Goal: Task Accomplishment & Management: Manage account settings

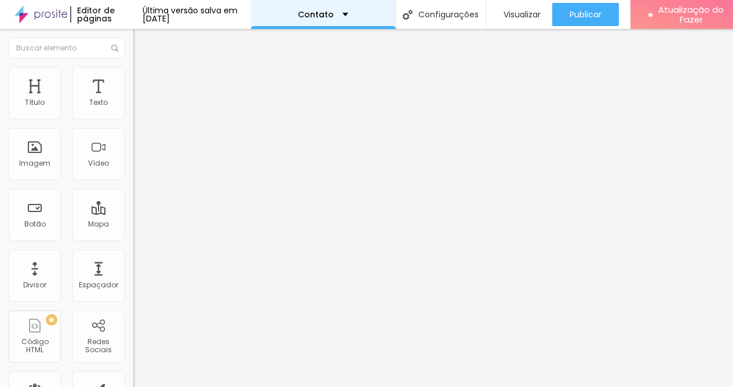
click at [389, 13] on div "Contato" at bounding box center [323, 14] width 145 height 29
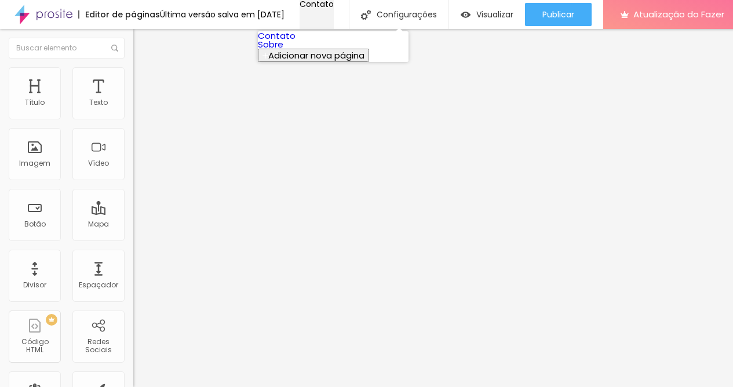
click at [334, 8] on div "Contato" at bounding box center [317, 4] width 34 height 8
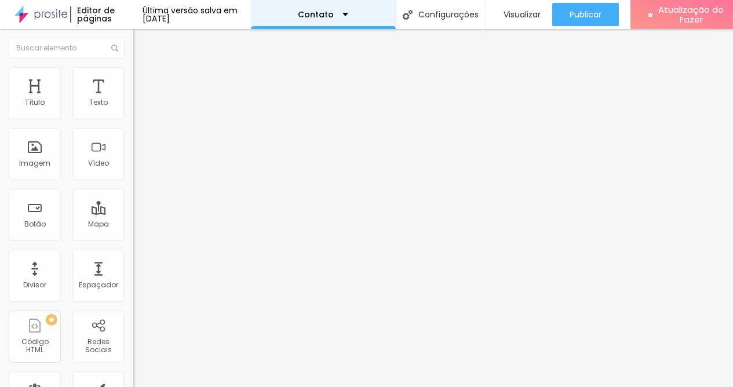
click at [319, 13] on font "Contato" at bounding box center [316, 15] width 36 height 12
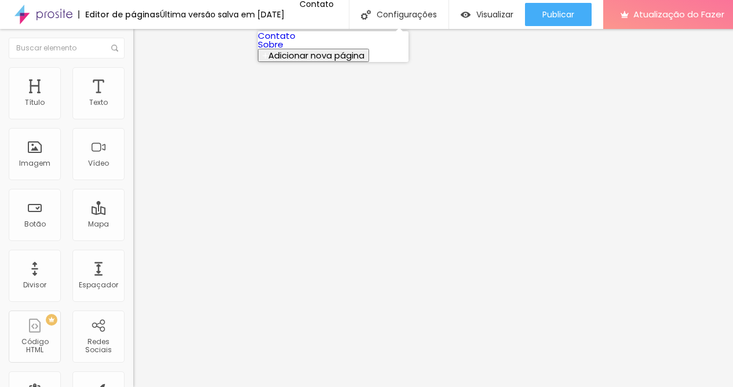
click at [283, 50] on font "Sobre" at bounding box center [271, 44] width 26 height 12
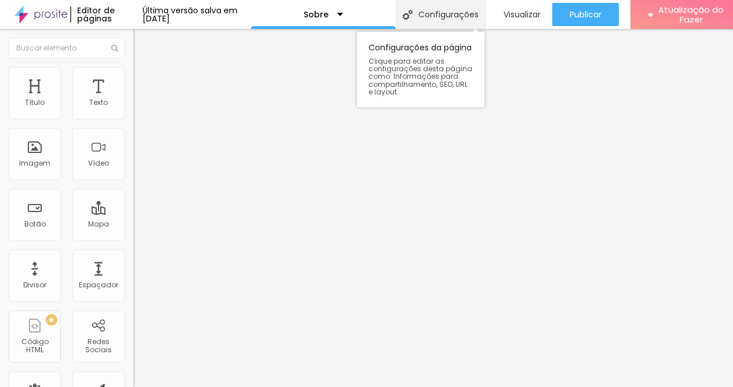
click at [450, 15] on font "Configurações" at bounding box center [448, 15] width 60 height 12
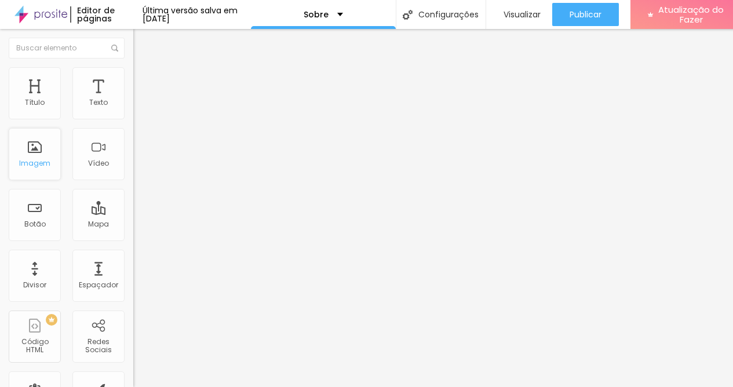
click at [47, 158] on font "Imagem" at bounding box center [34, 163] width 31 height 10
click at [133, 105] on font "Encaixotado" at bounding box center [155, 101] width 45 height 10
click at [144, 79] on font "Estilo" at bounding box center [153, 75] width 18 height 10
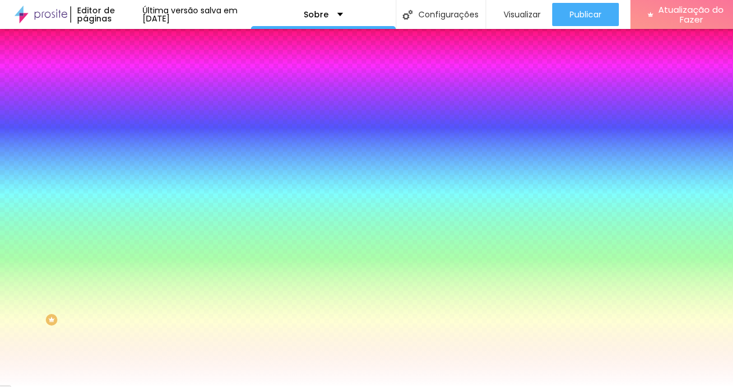
click at [133, 79] on img at bounding box center [138, 84] width 10 height 10
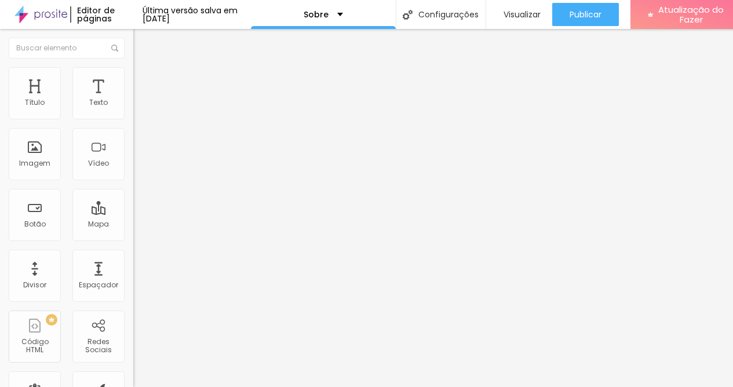
click at [133, 74] on li "Estilo" at bounding box center [199, 73] width 133 height 12
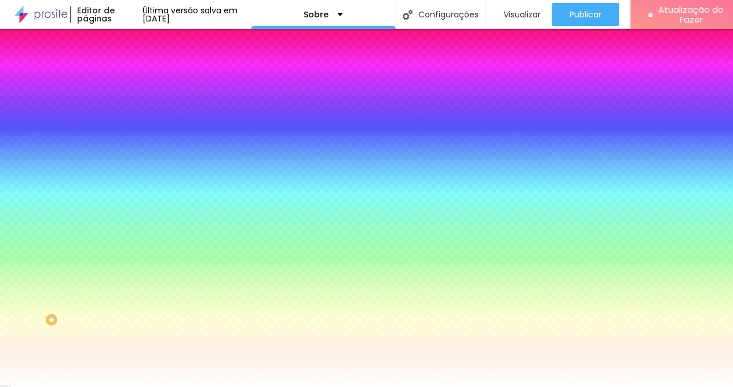
click at [133, 66] on img at bounding box center [138, 61] width 10 height 10
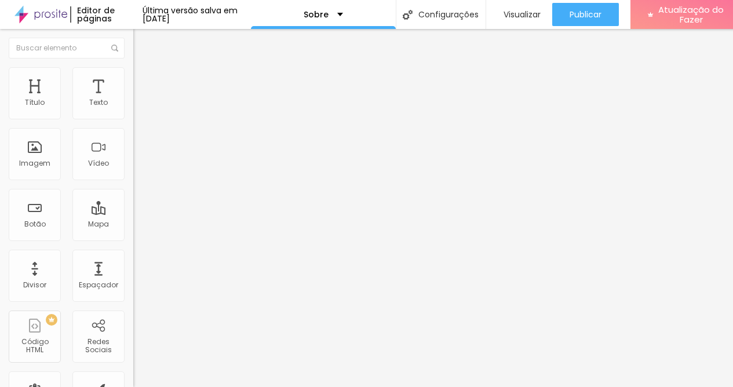
click at [133, 72] on li "Estilo" at bounding box center [199, 73] width 133 height 12
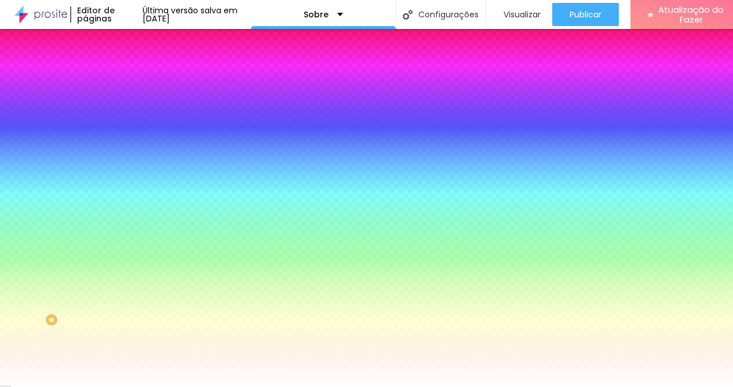
click at [133, 158] on div at bounding box center [199, 158] width 133 height 0
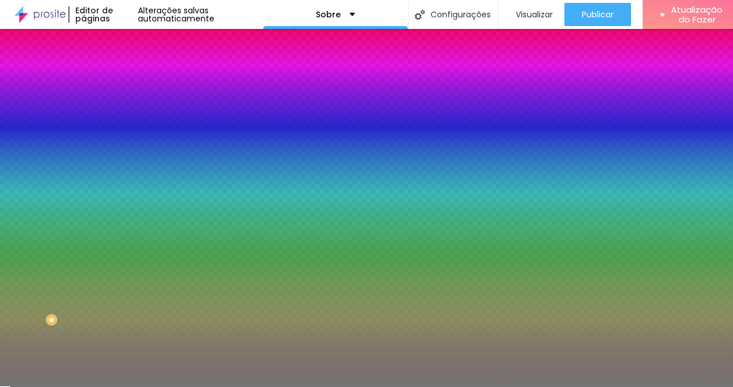
type input "#7B7B7B"
drag, startPoint x: 30, startPoint y: 244, endPoint x: 12, endPoint y: 270, distance: 31.5
click at [133, 241] on div "Imagem de fundo Adicionar imagem Efeito da Imagem Nenhum Nenhum Paralaxe Cor de…" at bounding box center [199, 165] width 133 height 150
click at [139, 203] on icon "button" at bounding box center [141, 201] width 5 height 5
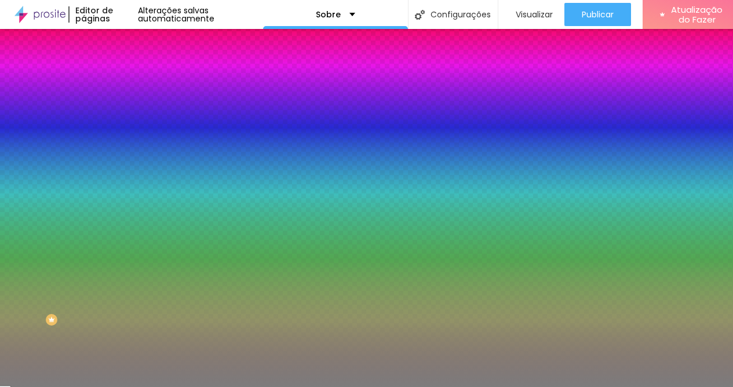
radio input "false"
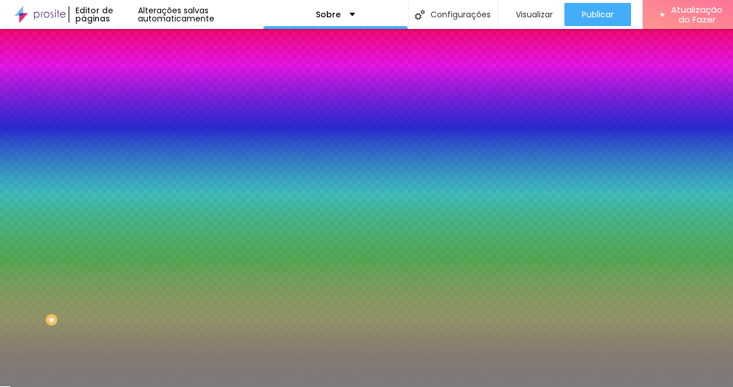
radio input "true"
radio input "false"
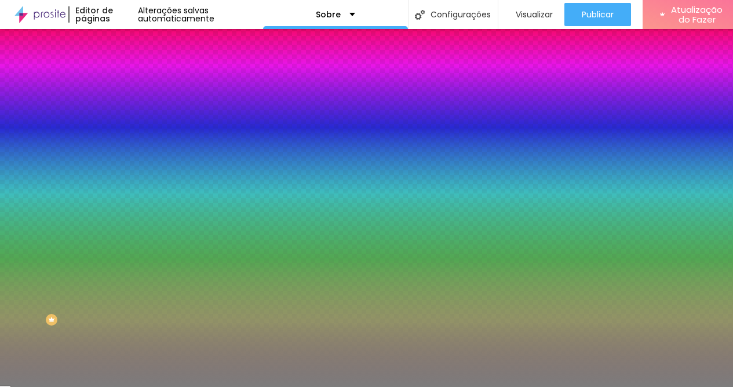
radio input "false"
radio input "true"
click at [251, 394] on div at bounding box center [366, 394] width 733 height 0
click at [80, 387] on div at bounding box center [366, 387] width 733 height 0
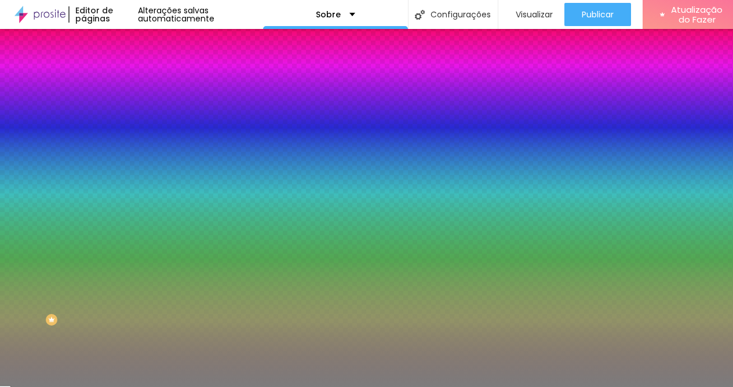
click at [180, 216] on font "DESATIVADO" at bounding box center [201, 211] width 42 height 10
click at [139, 236] on icon "button" at bounding box center [141, 233] width 5 height 5
click at [242, 394] on div at bounding box center [366, 394] width 733 height 0
click at [230, 387] on div at bounding box center [366, 387] width 733 height 0
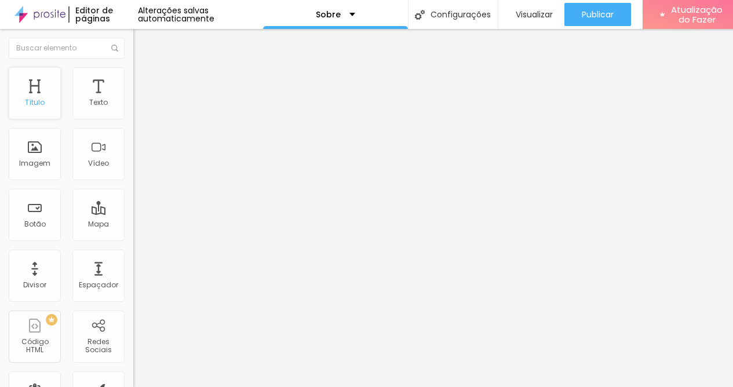
click at [39, 95] on div "Título" at bounding box center [35, 93] width 52 height 52
click at [89, 100] on font "Texto" at bounding box center [98, 102] width 19 height 10
click at [140, 100] on font "Trocar imagem" at bounding box center [168, 95] width 56 height 10
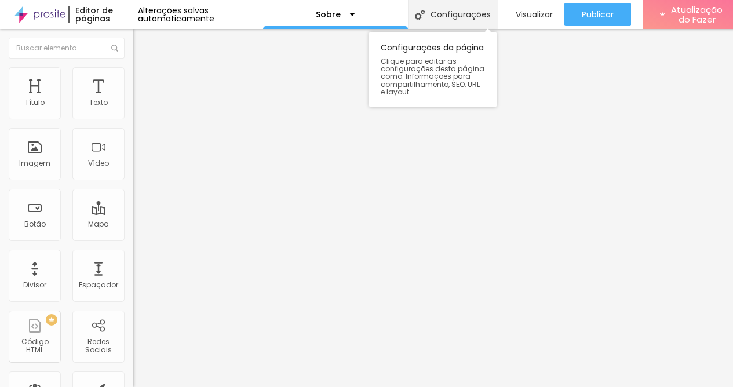
click at [456, 14] on font "Configurações" at bounding box center [461, 15] width 60 height 12
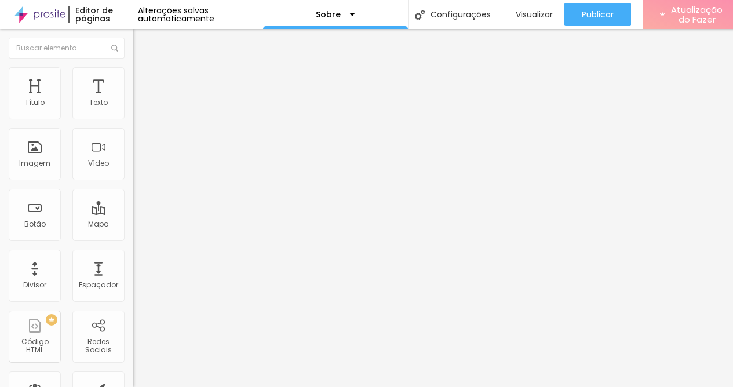
click at [684, 12] on font "Atualização do Fazer" at bounding box center [697, 14] width 52 height 22
click at [31, 155] on div "Imagem" at bounding box center [35, 154] width 52 height 52
click at [133, 105] on img at bounding box center [137, 101] width 8 height 8
click at [133, 75] on li "Estilo" at bounding box center [199, 73] width 133 height 12
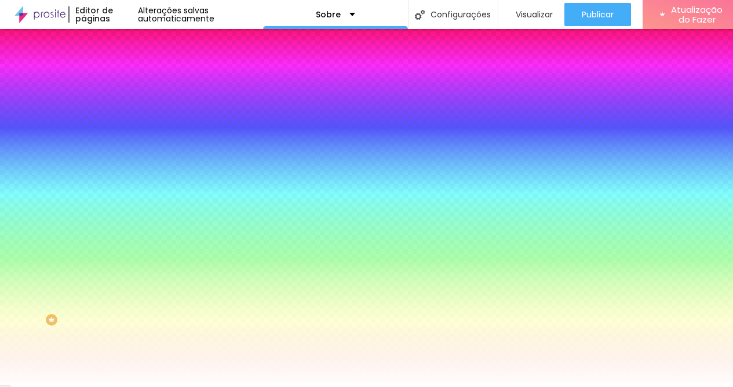
click at [133, 66] on img at bounding box center [138, 61] width 10 height 10
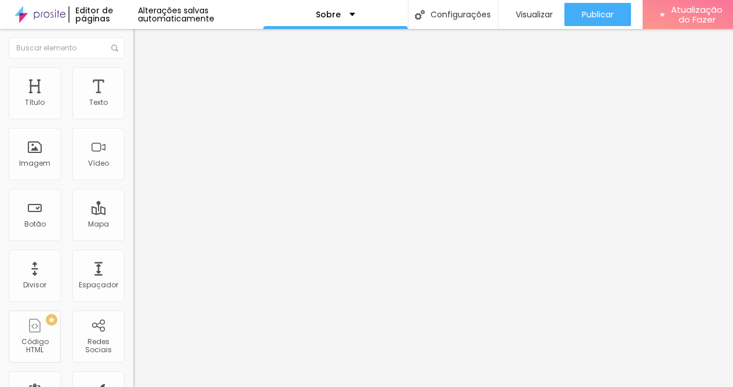
click at [133, 115] on img at bounding box center [137, 111] width 8 height 8
click at [133, 105] on img at bounding box center [137, 101] width 8 height 8
click at [142, 40] on img "button" at bounding box center [146, 42] width 9 height 9
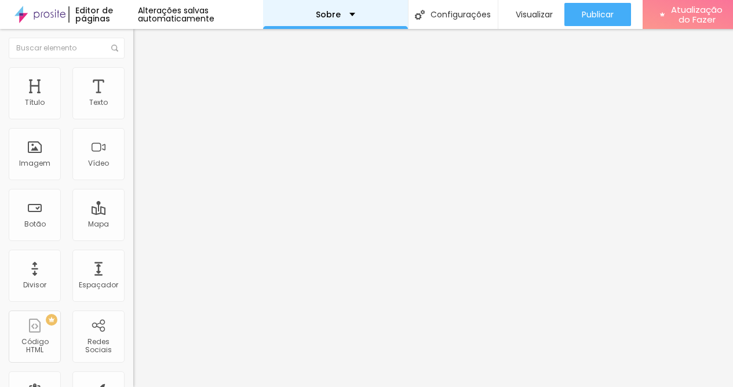
click at [338, 13] on font "Sobre" at bounding box center [328, 15] width 25 height 12
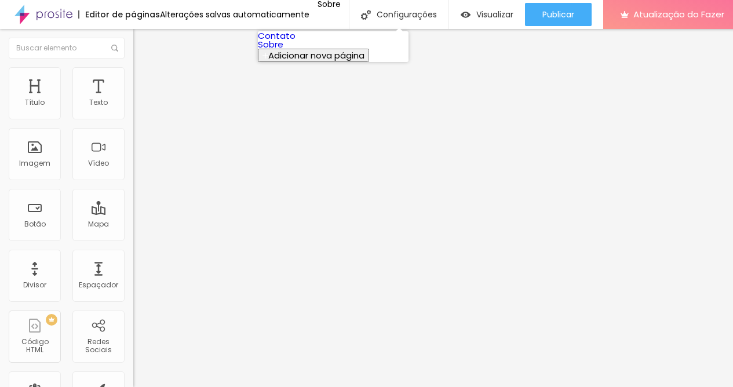
click at [296, 42] on link "Contato" at bounding box center [277, 36] width 38 height 12
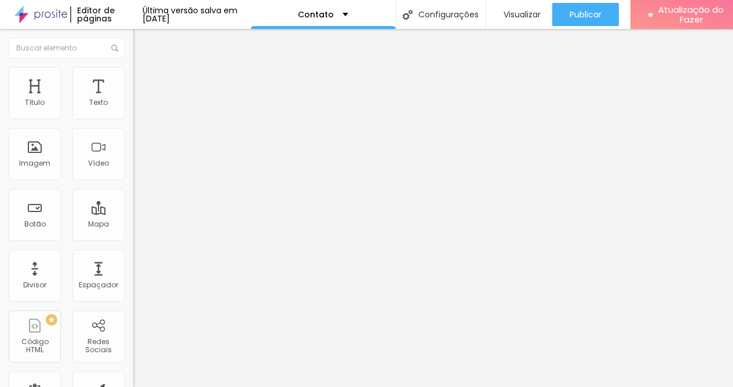
click at [133, 109] on input "Alboom Brasil" at bounding box center [202, 103] width 139 height 12
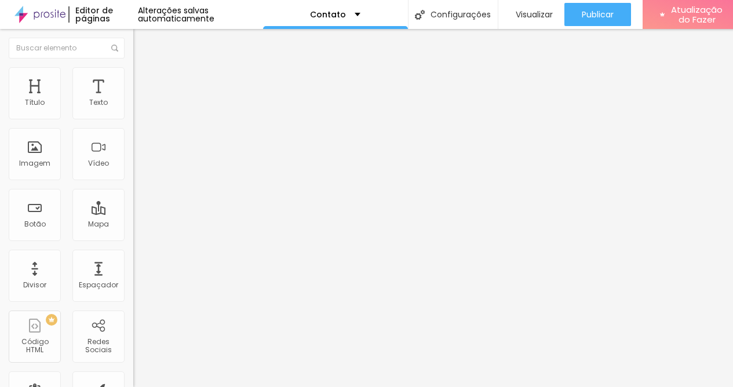
type input "Estrada do Carneiro, 1339"
click at [133, 218] on div "Editar nulo Conteúdo Estilo Avançado Endereço Estrada do Carneiro, 1339 Alinham…" at bounding box center [199, 208] width 133 height 358
type input "14"
type input "13"
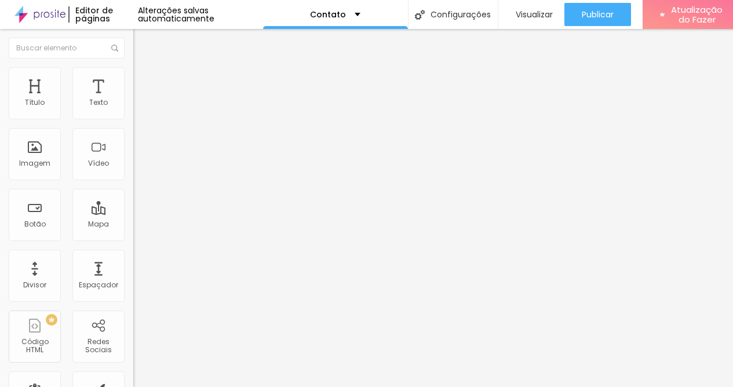
type input "13"
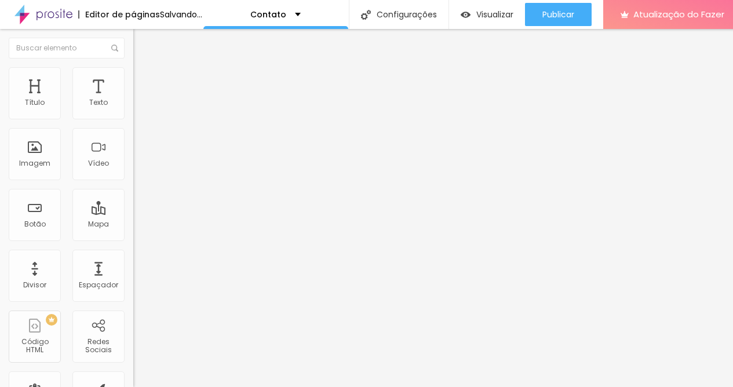
type input "12"
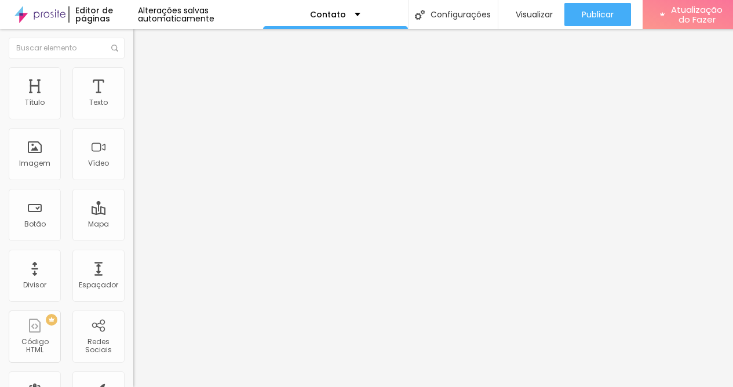
type input "13"
type input "14"
type input "13"
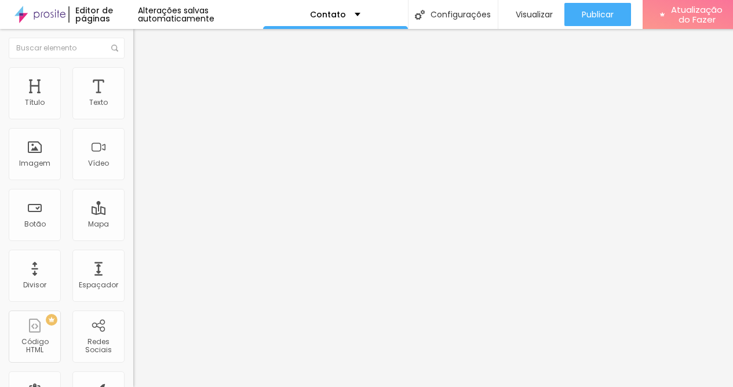
type input "13"
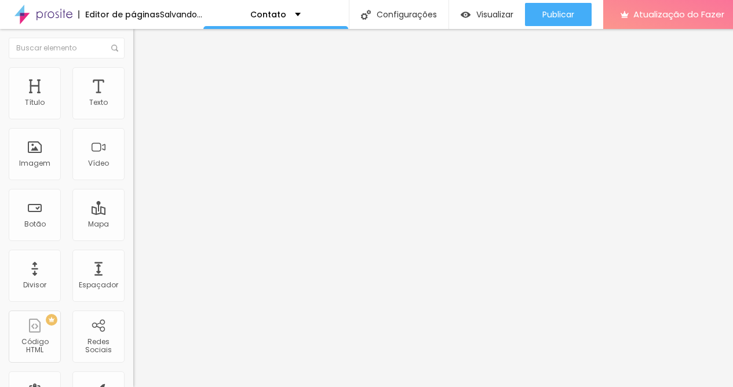
type input "12"
type input "11"
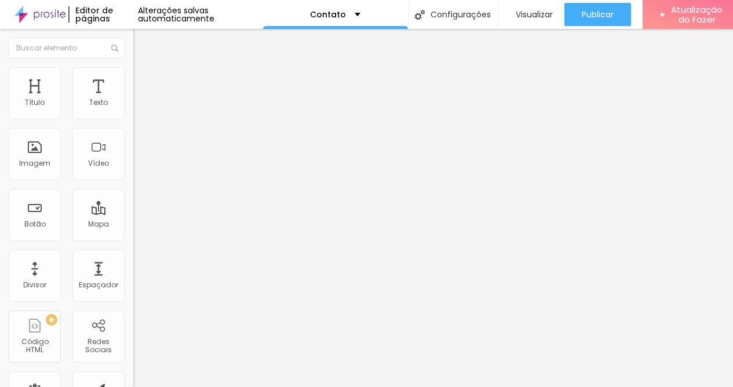
type input "10"
type input "11"
type input "12"
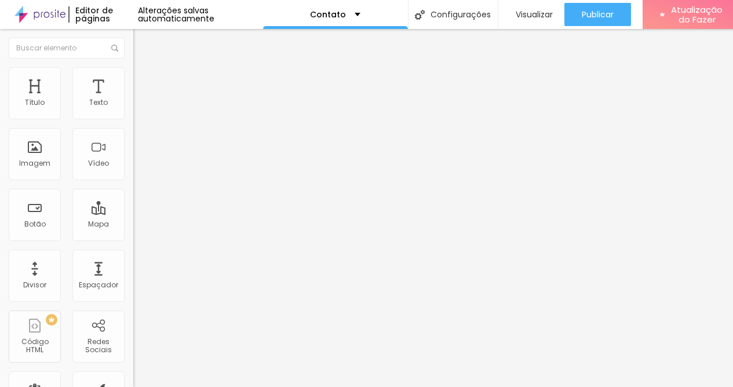
type input "12"
type input "13"
type input "14"
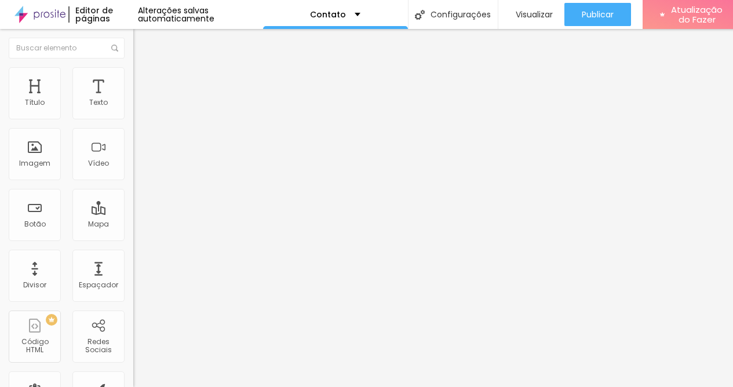
type input "15"
type input "14"
type input "13"
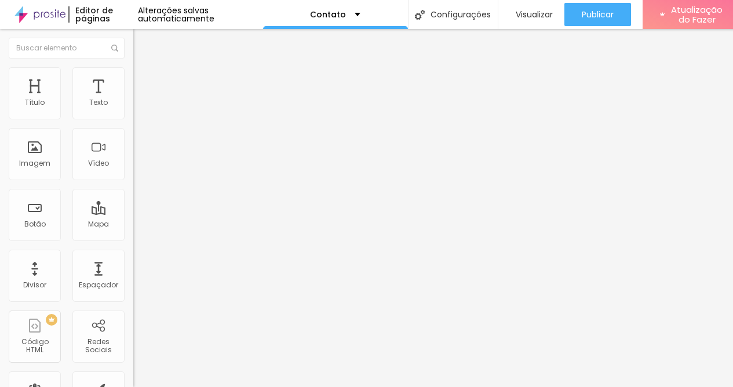
type input "13"
drag, startPoint x: 63, startPoint y: 180, endPoint x: 50, endPoint y: 185, distance: 13.2
type input "13"
click at [133, 293] on input "range" at bounding box center [170, 297] width 75 height 9
click at [133, 72] on img at bounding box center [138, 72] width 10 height 10
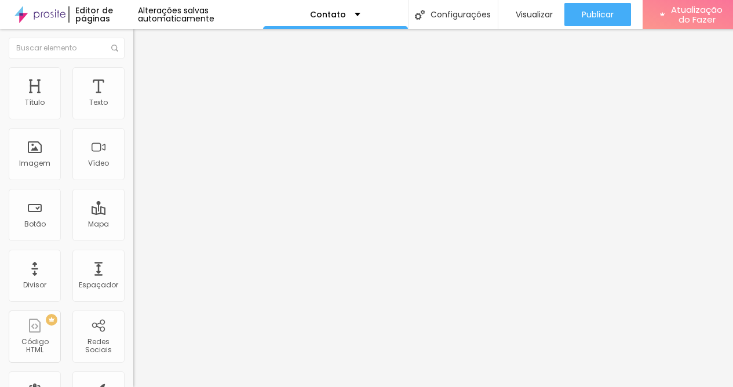
click at [133, 79] on li "Avançado" at bounding box center [199, 85] width 133 height 12
click at [142, 41] on img "button" at bounding box center [146, 42] width 9 height 9
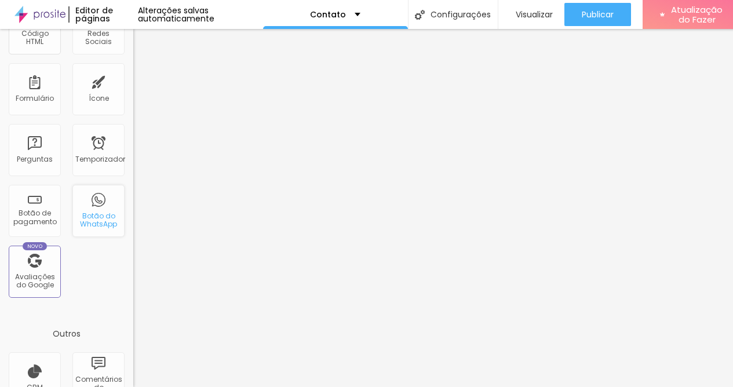
scroll to position [309, 0]
click at [97, 216] on font "Botão do WhatsApp" at bounding box center [98, 219] width 37 height 18
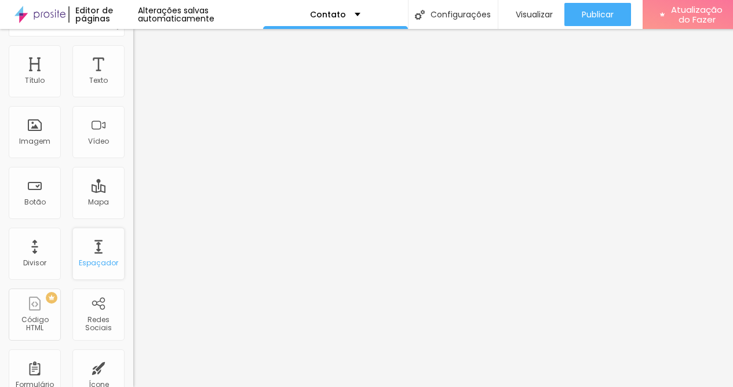
scroll to position [0, 0]
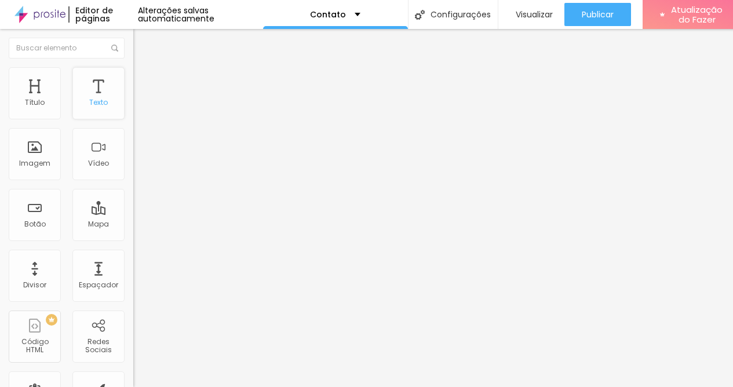
click at [89, 104] on font "Texto" at bounding box center [98, 102] width 19 height 10
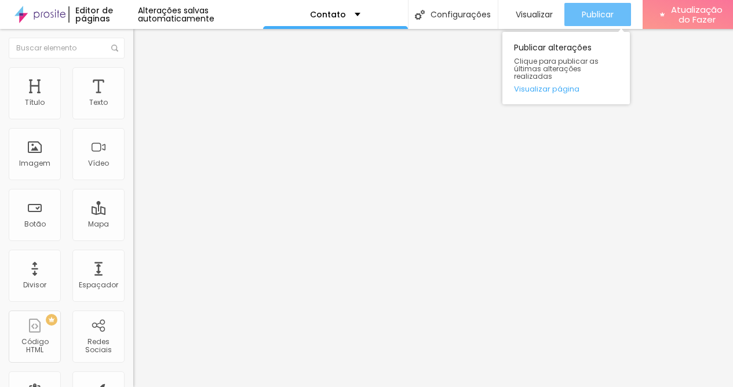
click at [582, 17] on button "Publicar" at bounding box center [598, 14] width 67 height 23
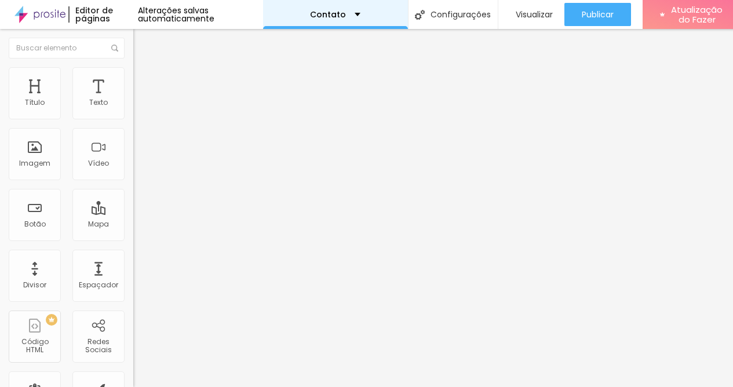
click at [370, 13] on div "Contato" at bounding box center [335, 14] width 145 height 29
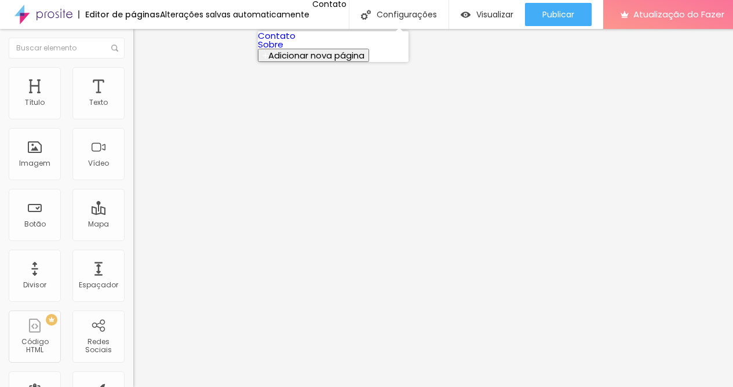
click at [296, 42] on link "Contato" at bounding box center [277, 36] width 38 height 12
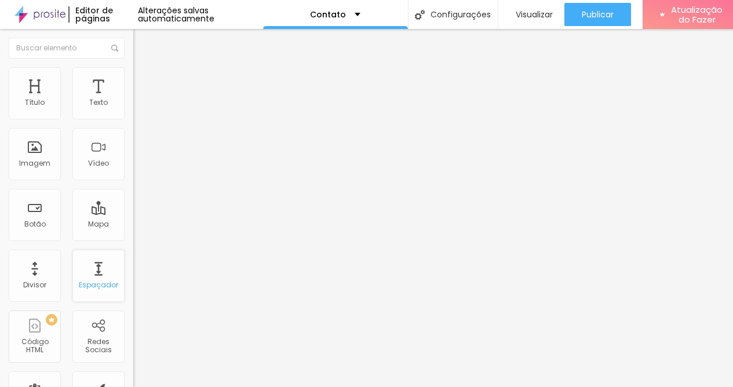
scroll to position [9, 0]
click at [144, 70] on font "Estilo" at bounding box center [153, 75] width 18 height 10
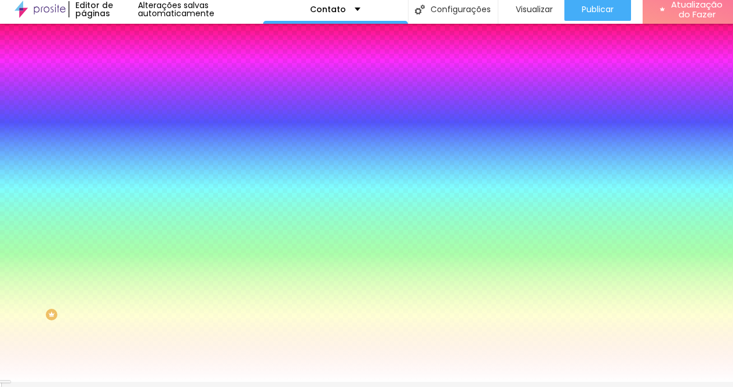
click at [144, 77] on font "Avançado" at bounding box center [163, 82] width 38 height 10
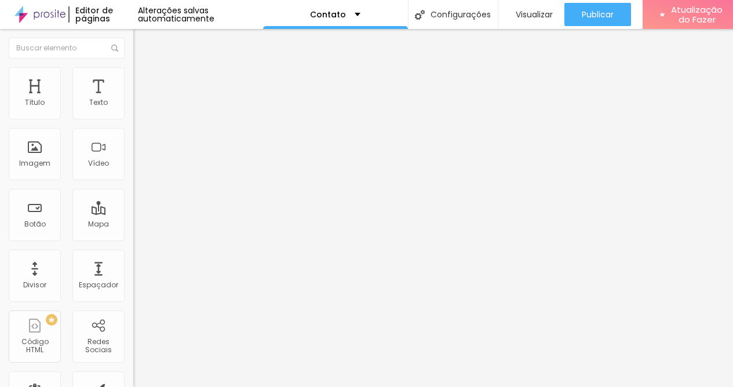
scroll to position [0, 0]
click at [133, 67] on li "Conteúdo" at bounding box center [199, 62] width 133 height 12
click at [142, 44] on img "button" at bounding box center [146, 42] width 9 height 9
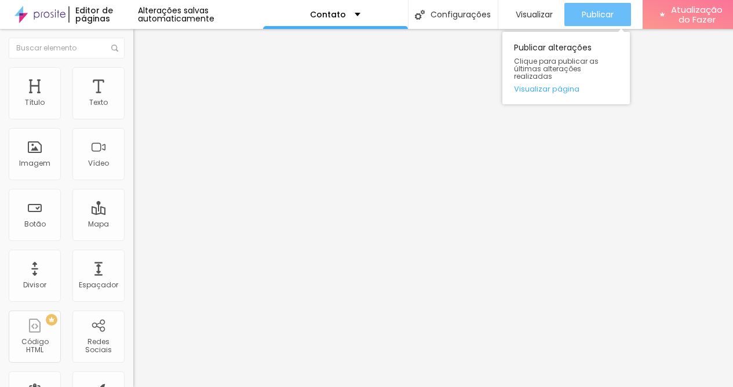
click at [604, 20] on div "Publicar" at bounding box center [598, 14] width 32 height 23
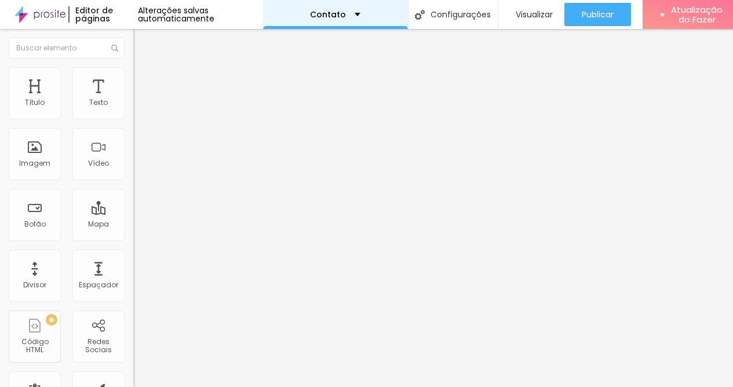
click at [351, 9] on div "Contato" at bounding box center [335, 14] width 145 height 29
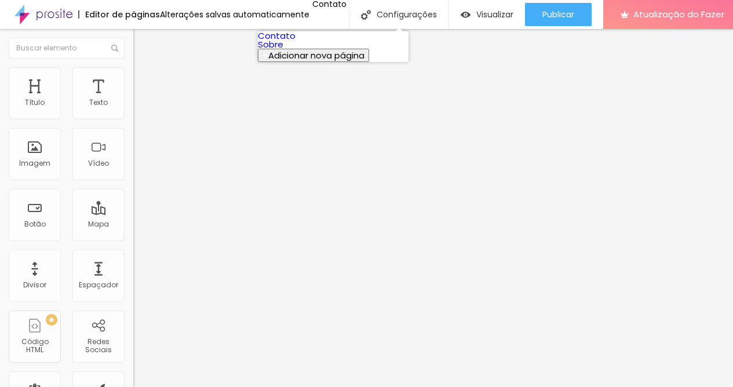
click at [283, 50] on link "Sobre" at bounding box center [271, 44] width 26 height 12
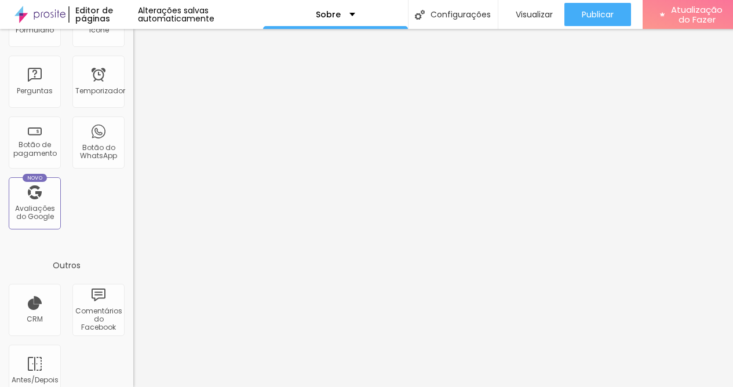
scroll to position [387, 0]
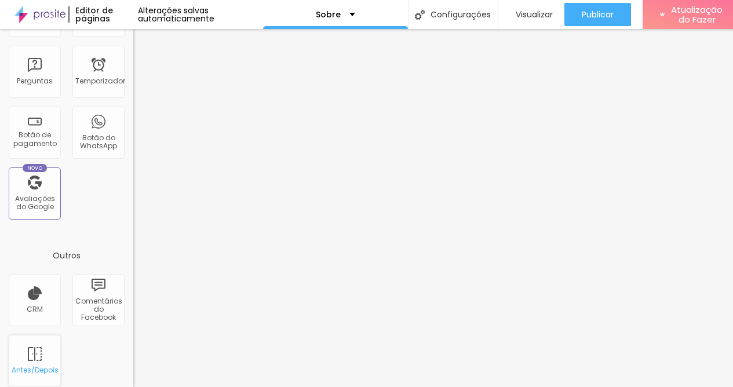
click at [33, 354] on div "Antes/Depois" at bounding box center [35, 361] width 52 height 52
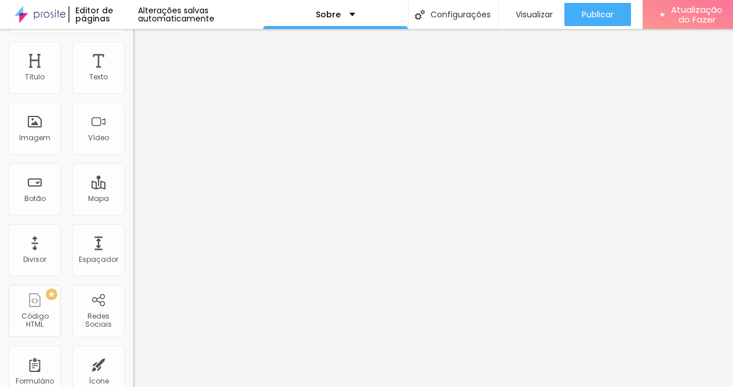
scroll to position [0, 0]
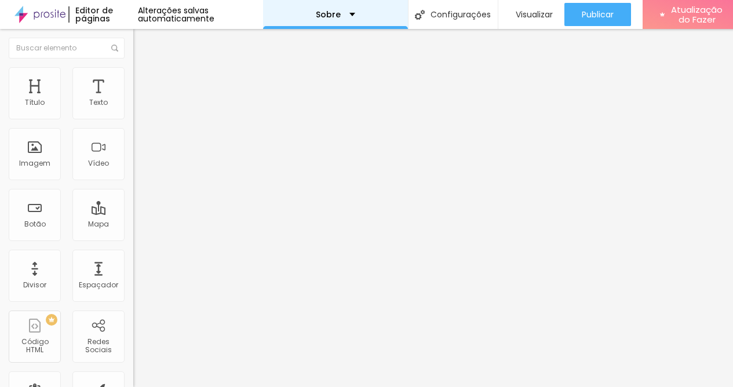
click at [361, 11] on div "Sobre" at bounding box center [335, 14] width 145 height 29
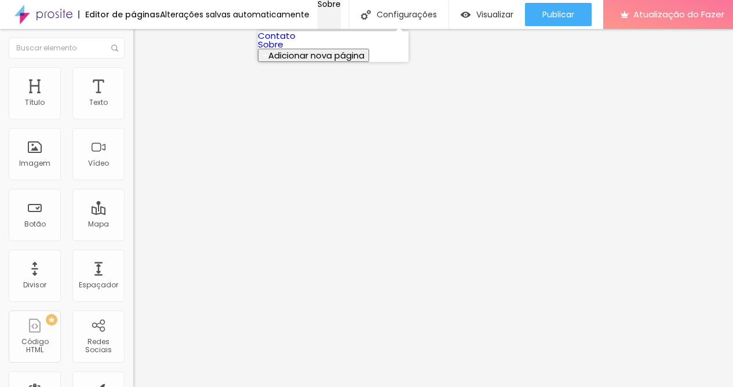
click at [341, 8] on div "Sobre" at bounding box center [329, 4] width 23 height 8
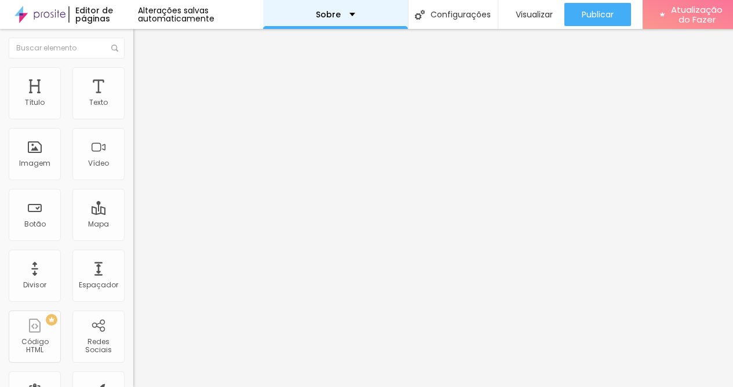
click at [365, 10] on div "Sobre" at bounding box center [335, 14] width 145 height 29
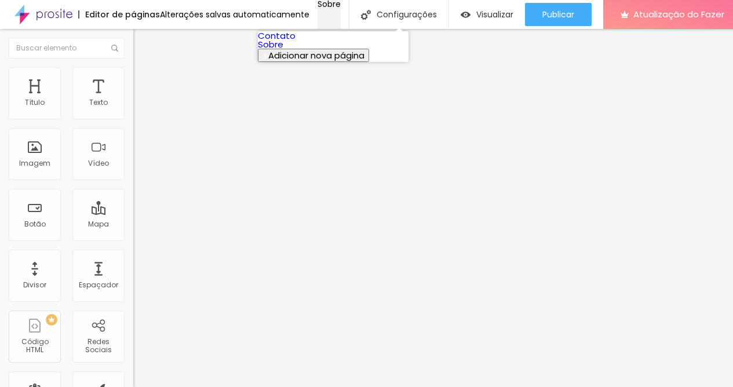
drag, startPoint x: 326, startPoint y: 65, endPoint x: 325, endPoint y: 5, distance: 60.3
click at [325, 5] on div "Sobre" at bounding box center [329, 4] width 23 height 8
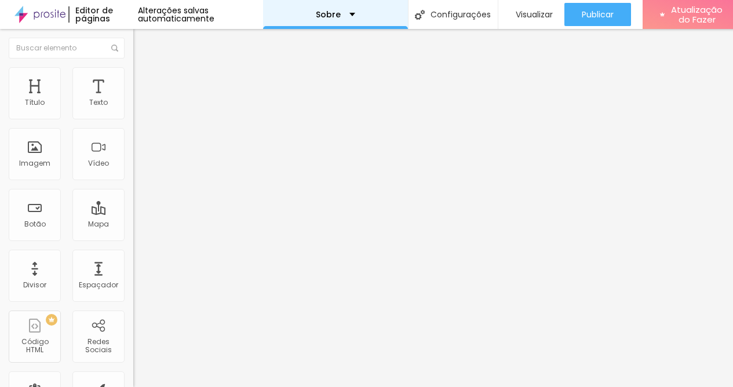
click at [388, 16] on div "Sobre" at bounding box center [335, 14] width 145 height 29
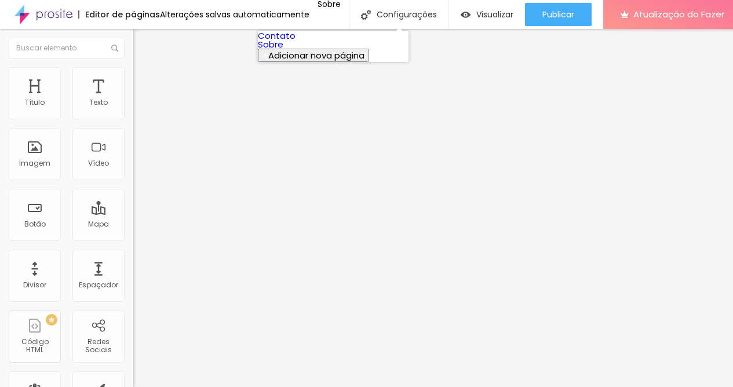
click at [296, 42] on link "Contato" at bounding box center [277, 36] width 38 height 12
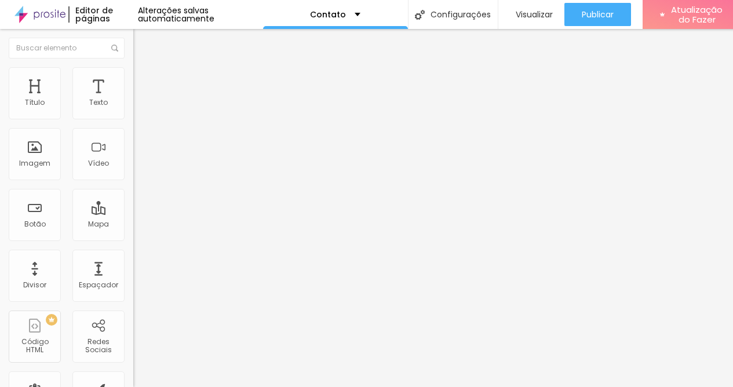
click at [133, 79] on li "Avançado" at bounding box center [199, 85] width 133 height 12
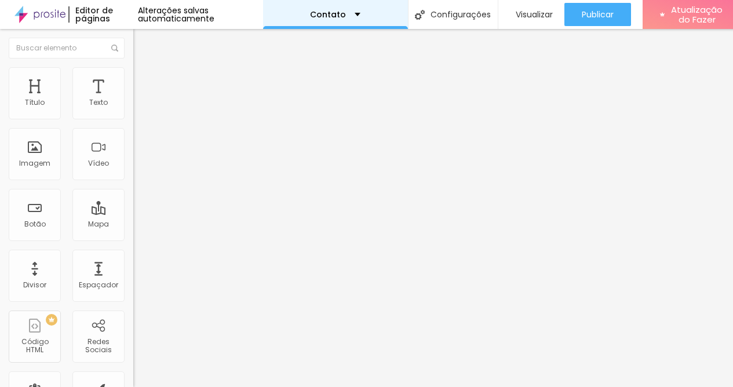
click at [370, 15] on div "Contato" at bounding box center [335, 14] width 145 height 29
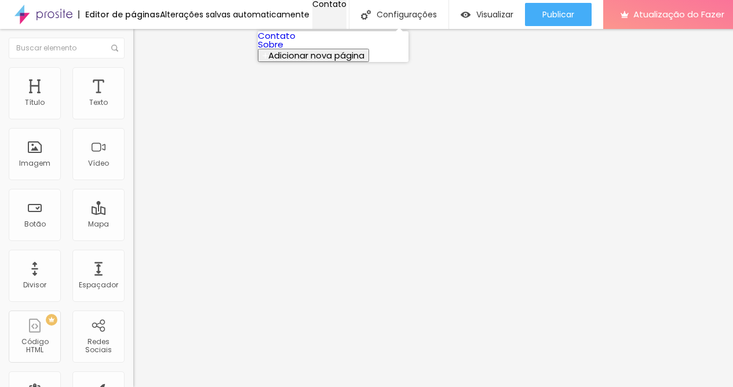
drag, startPoint x: 370, startPoint y: 13, endPoint x: 365, endPoint y: 26, distance: 14.0
click at [347, 8] on div "Contato" at bounding box center [329, 4] width 34 height 8
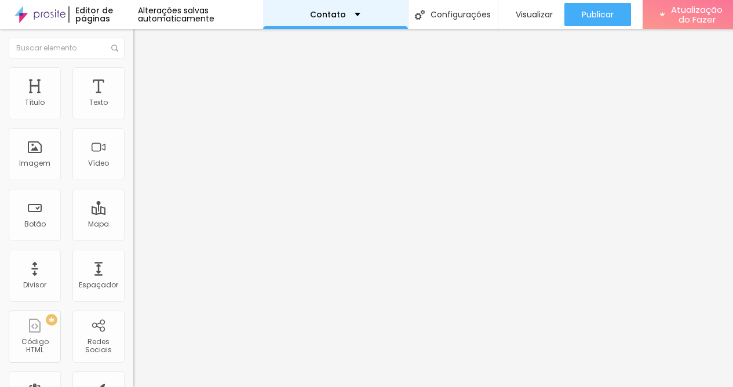
click at [366, 17] on div "Contato" at bounding box center [335, 14] width 145 height 29
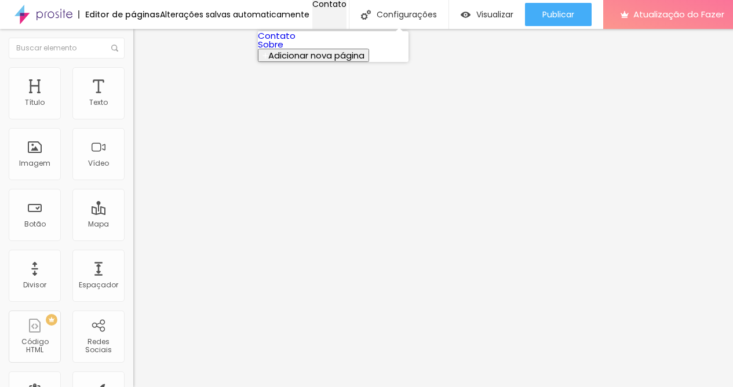
click at [347, 8] on div "Contato" at bounding box center [329, 4] width 34 height 8
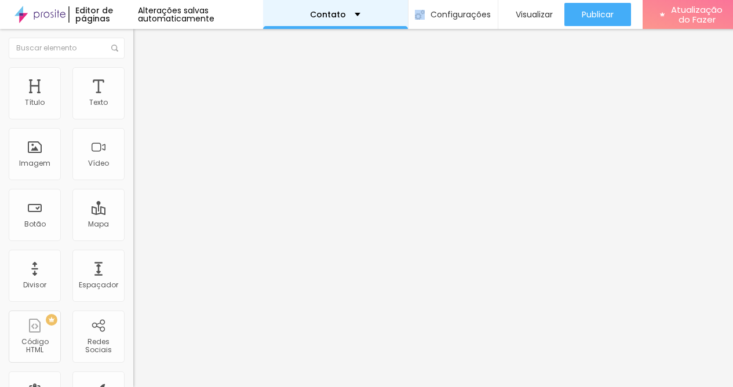
click at [363, 13] on div "Contato" at bounding box center [335, 14] width 145 height 29
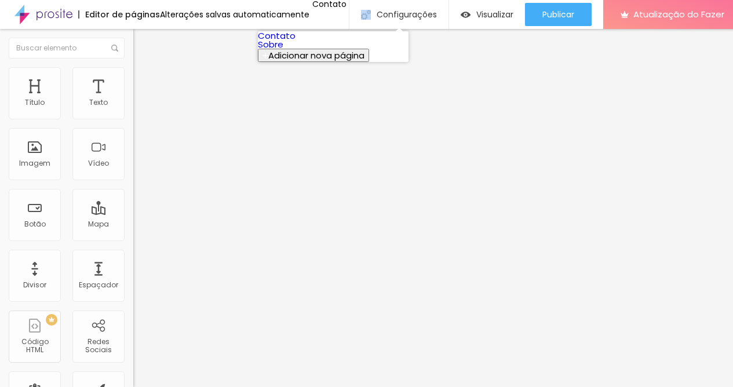
click at [348, 61] on font "Adicionar nova página" at bounding box center [316, 55] width 96 height 12
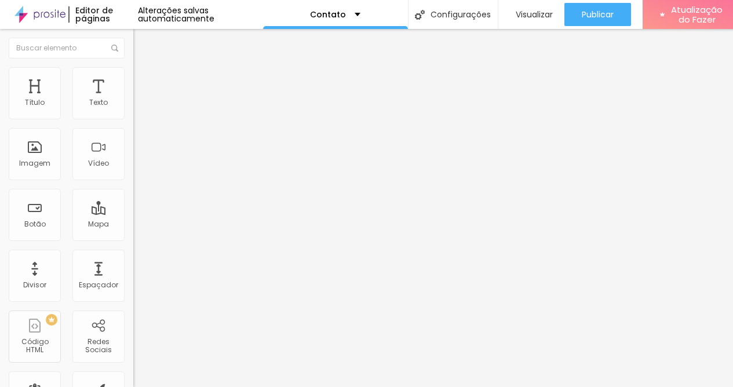
click at [142, 40] on img "button" at bounding box center [146, 42] width 9 height 9
click at [51, 19] on img at bounding box center [39, 14] width 51 height 29
click at [34, 159] on font "Imagem" at bounding box center [34, 163] width 31 height 10
click at [142, 41] on img "button" at bounding box center [146, 42] width 9 height 9
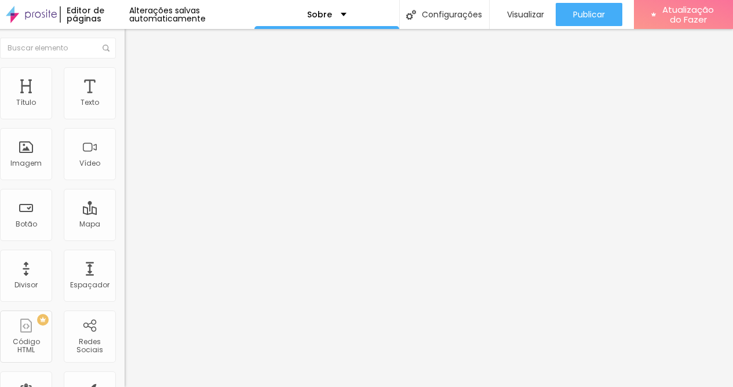
click at [125, 105] on font "Encaixotado" at bounding box center [147, 101] width 45 height 10
click at [125, 123] on font "Completo" at bounding box center [142, 119] width 35 height 10
click at [125, 79] on ul "Conteúdo Estilo Avançado" at bounding box center [191, 73] width 133 height 35
click at [125, 77] on li "Estilo" at bounding box center [191, 73] width 133 height 12
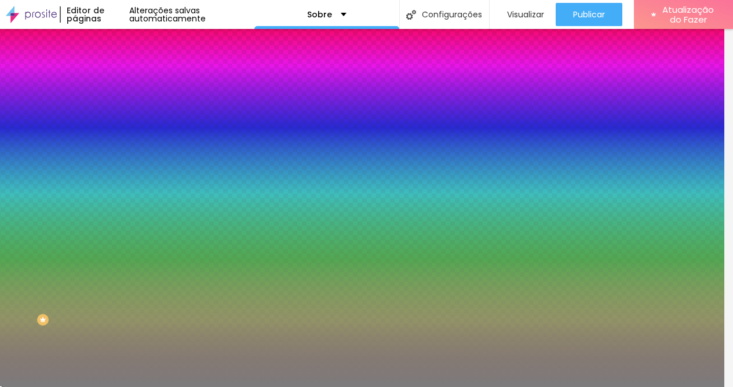
click at [125, 79] on img at bounding box center [130, 84] width 10 height 10
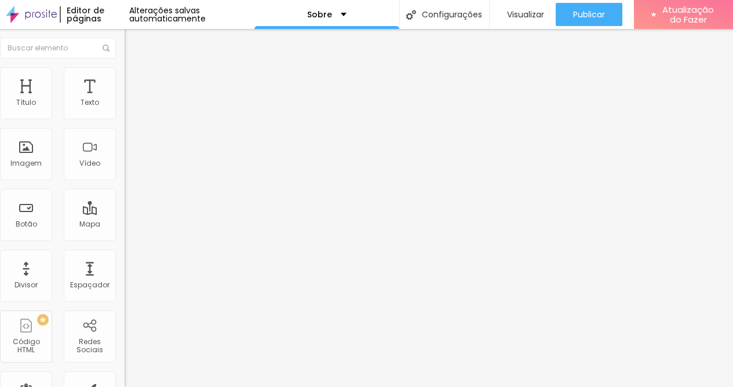
click at [125, 67] on li "Conteúdo" at bounding box center [191, 62] width 133 height 12
click at [133, 39] on img "button" at bounding box center [137, 42] width 9 height 9
click at [30, 156] on div "Imagem" at bounding box center [26, 154] width 52 height 52
click at [135, 79] on font "Estilo" at bounding box center [144, 75] width 18 height 10
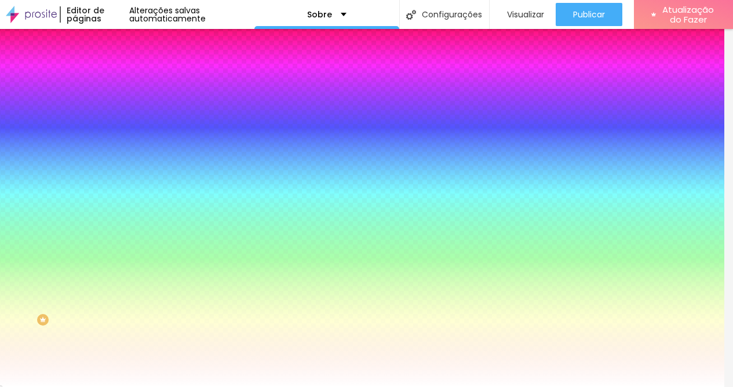
click at [125, 79] on img at bounding box center [130, 84] width 10 height 10
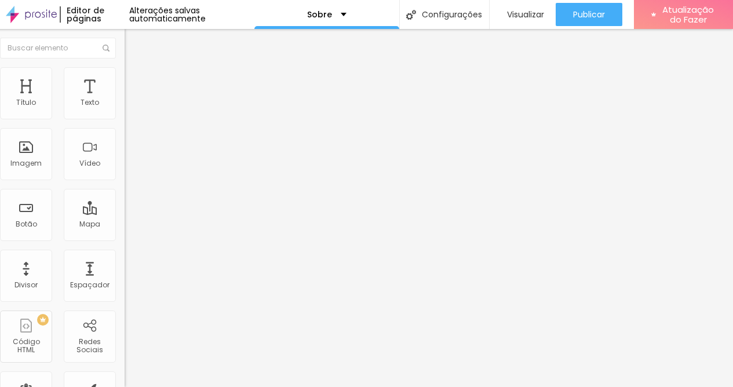
click at [125, 72] on ul "Conteúdo Estilo Avançado" at bounding box center [191, 73] width 133 height 35
click at [125, 73] on ul "Conteúdo Estilo Avançado" at bounding box center [191, 73] width 133 height 35
click at [135, 80] on font "Estilo" at bounding box center [144, 75] width 18 height 10
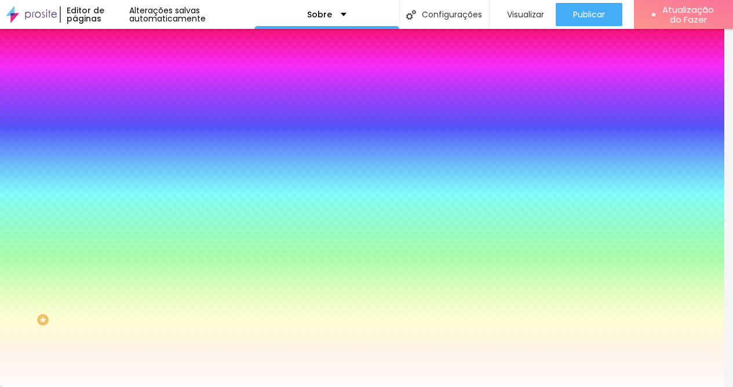
click at [125, 67] on li "Conteúdo" at bounding box center [191, 62] width 133 height 12
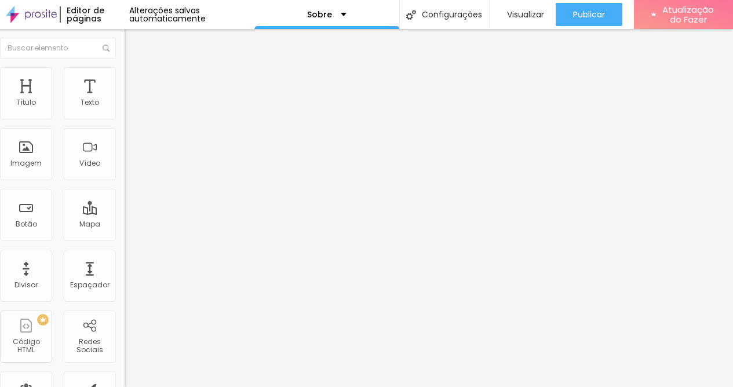
click at [133, 38] on img "button" at bounding box center [137, 42] width 9 height 9
click at [133, 41] on img "button" at bounding box center [137, 42] width 9 height 9
click at [30, 214] on div "Botão" at bounding box center [26, 215] width 52 height 52
click at [132, 100] on font "Adicionar imagem" at bounding box center [166, 95] width 68 height 10
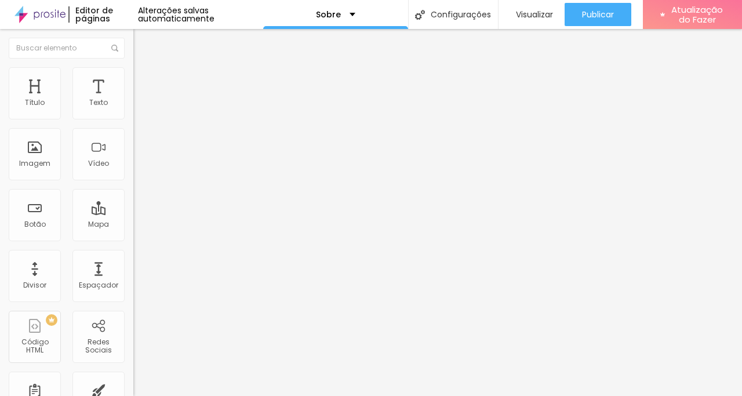
drag, startPoint x: 110, startPoint y: 168, endPoint x: 138, endPoint y: 187, distance: 34.2
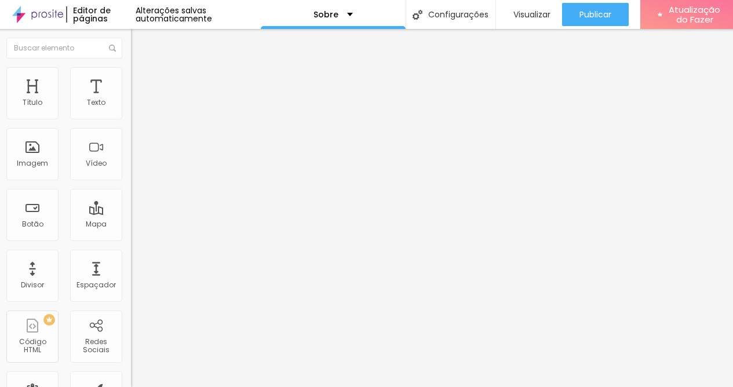
click at [131, 181] on font "Original" at bounding box center [145, 177] width 28 height 10
click at [131, 195] on span "Padrão" at bounding box center [144, 190] width 26 height 10
click at [131, 99] on div "Trocar imagem" at bounding box center [197, 94] width 133 height 8
click at [141, 78] on font "Estilo" at bounding box center [150, 75] width 18 height 10
click at [131, 79] on li "Avançado" at bounding box center [197, 85] width 133 height 12
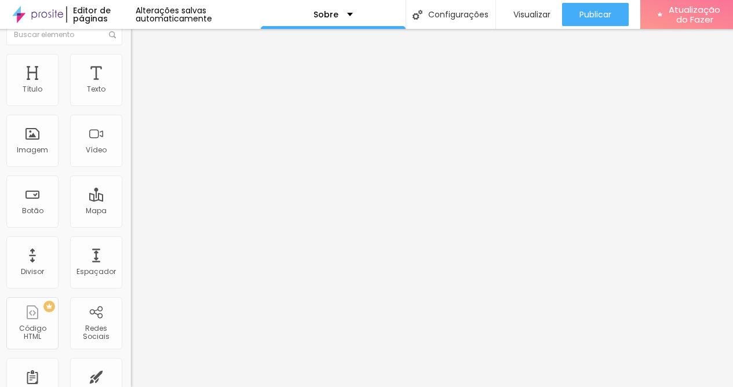
scroll to position [0, 0]
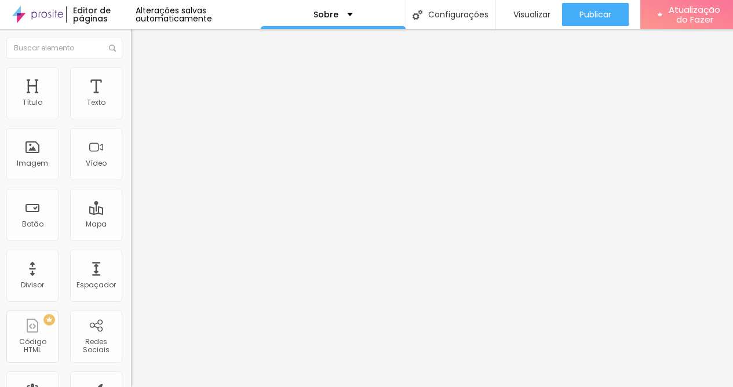
click at [131, 74] on ul "Conteúdo Estilo Avançado" at bounding box center [197, 73] width 133 height 35
click at [131, 77] on li "Estilo" at bounding box center [197, 73] width 133 height 12
type input "10"
type input "30"
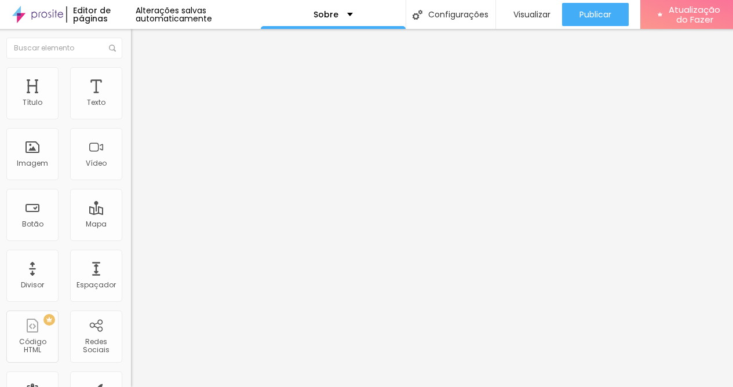
type input "30"
type input "33"
type input "35"
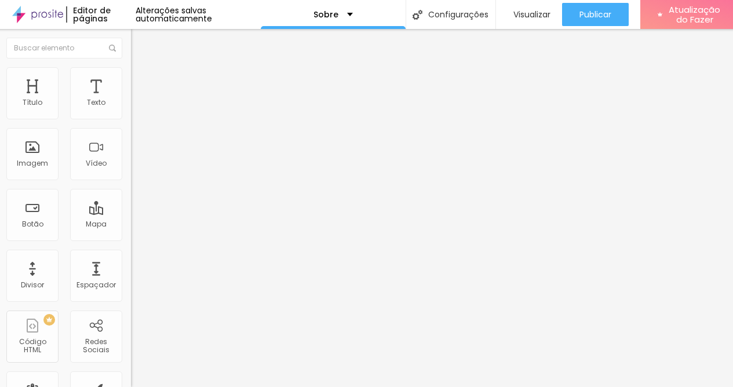
type input "38"
type input "39"
type input "41"
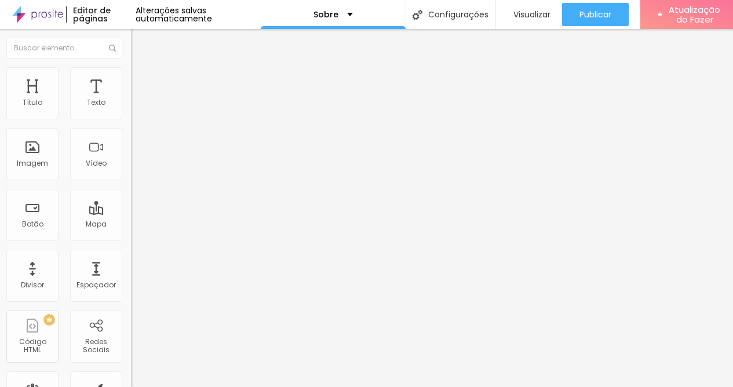
type input "41"
type input "43"
type input "44"
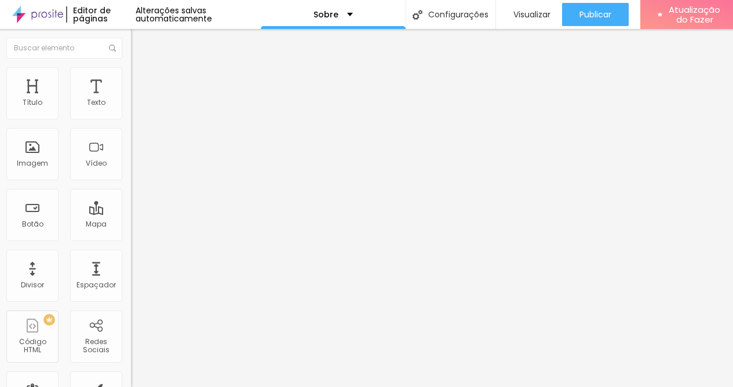
type input "46"
type input "48"
type input "49"
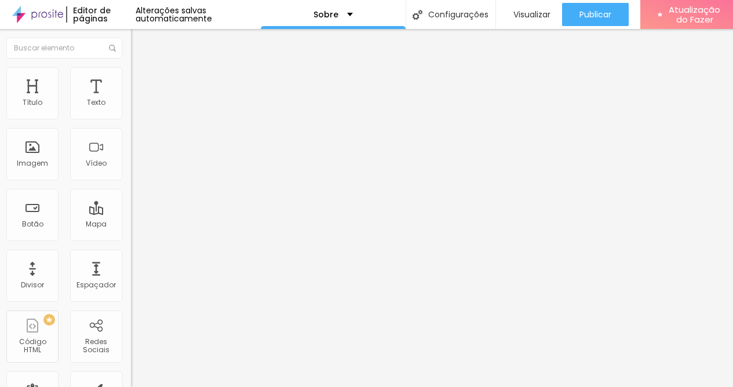
type input "49"
type input "51"
type input "49"
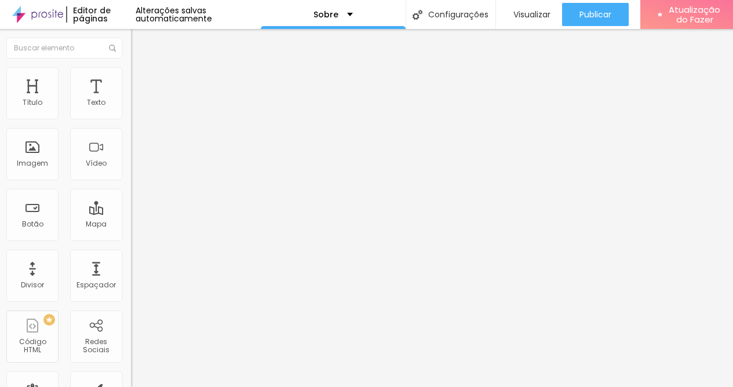
type input "48"
type input "46"
type input "44"
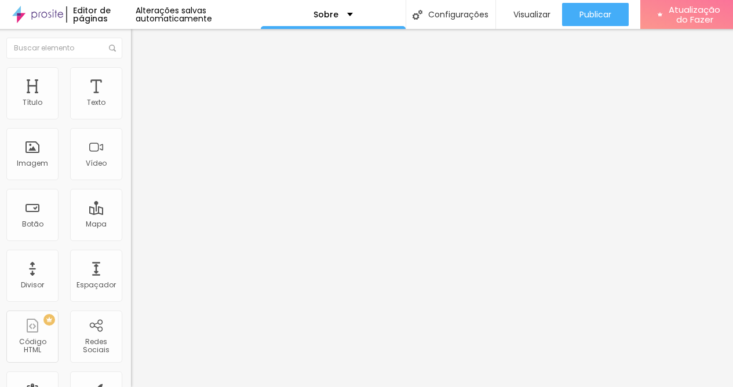
type input "44"
type input "43"
type input "41"
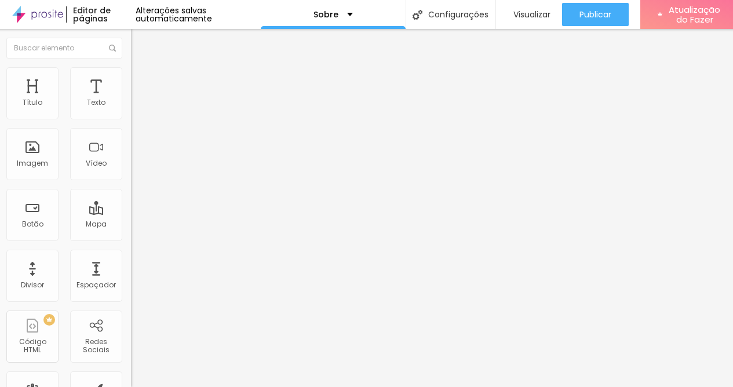
type input "39"
type input "38"
type input "36"
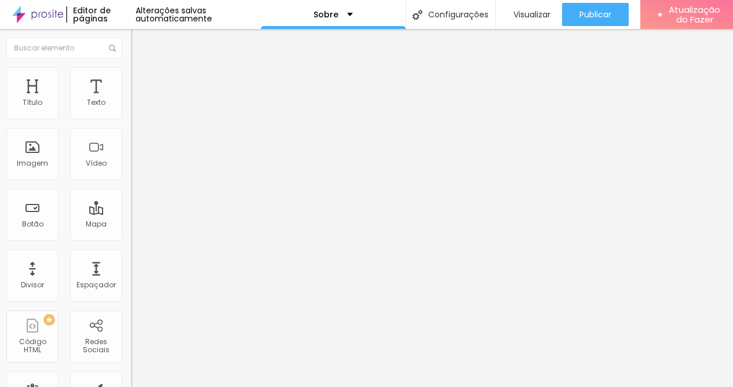
type input "36"
type input "35"
type input "33"
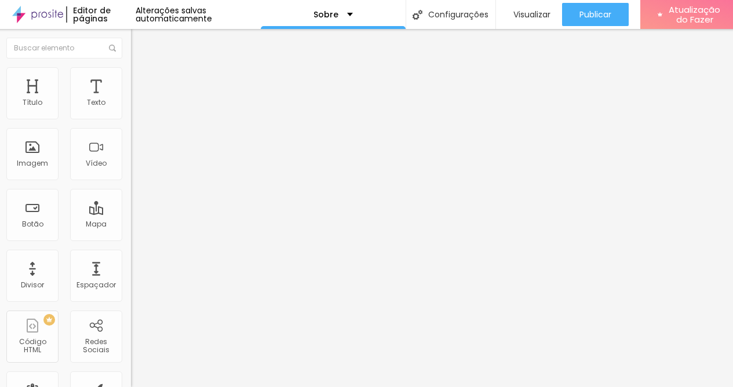
type input "31"
type input "30"
type input "28"
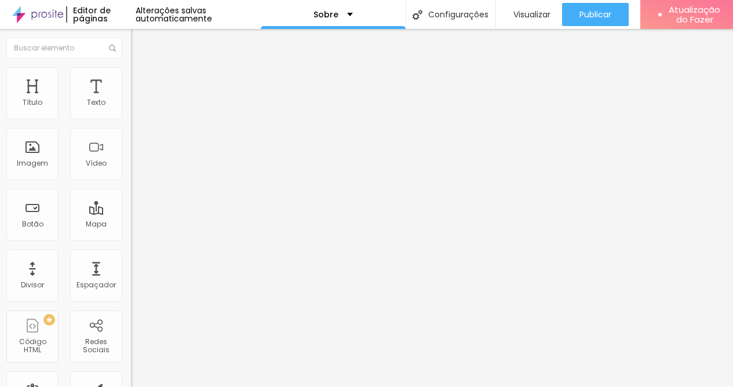
type input "28"
type input "26"
type input "25"
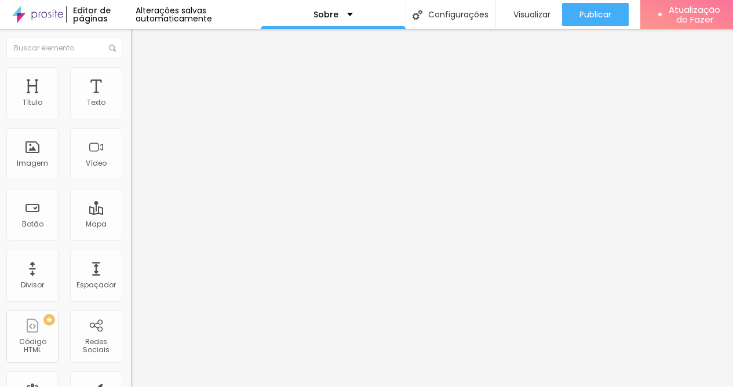
type input "23"
type input "21"
type input "20"
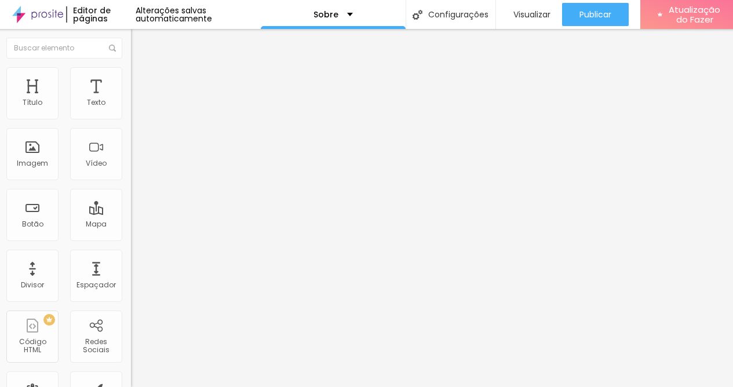
type input "20"
type input "18"
type input "16"
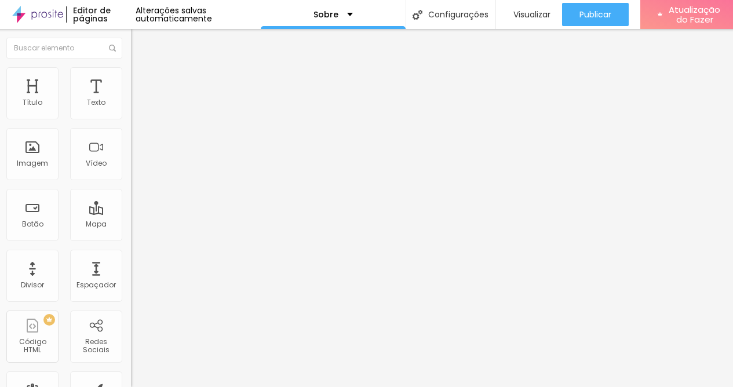
type input "15"
type input "13"
type input "11"
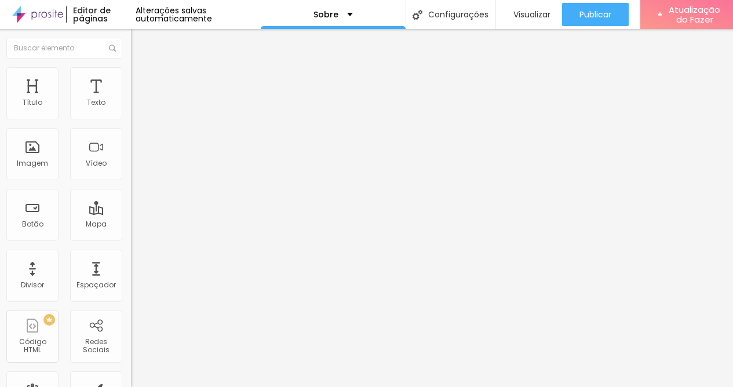
type input "11"
type input "10"
type input "8"
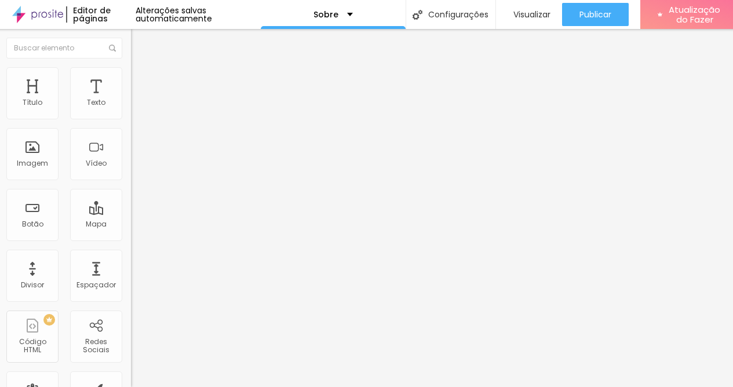
type input "7"
type input "5"
type input "3"
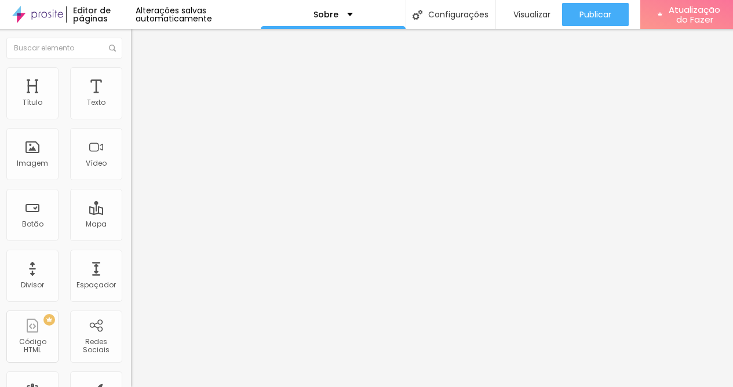
type input "3"
type input "2"
type input "0"
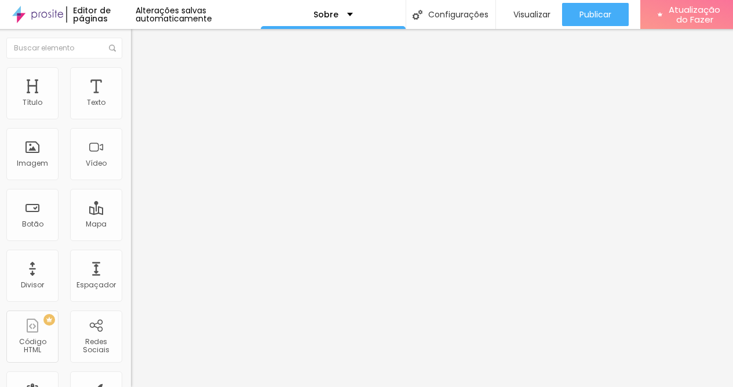
type input "2"
type input "5"
type input "7"
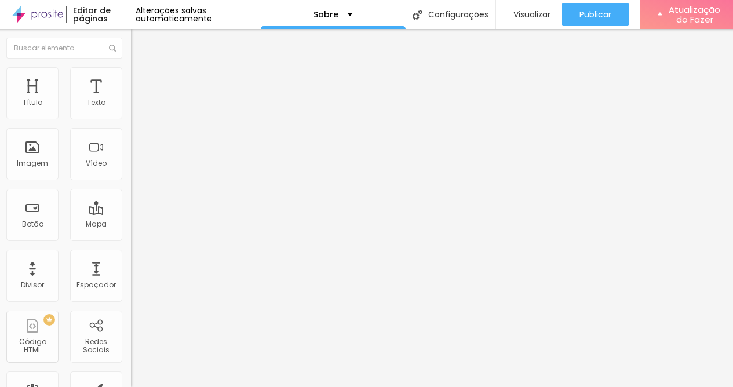
type input "7"
type input "8"
type input "10"
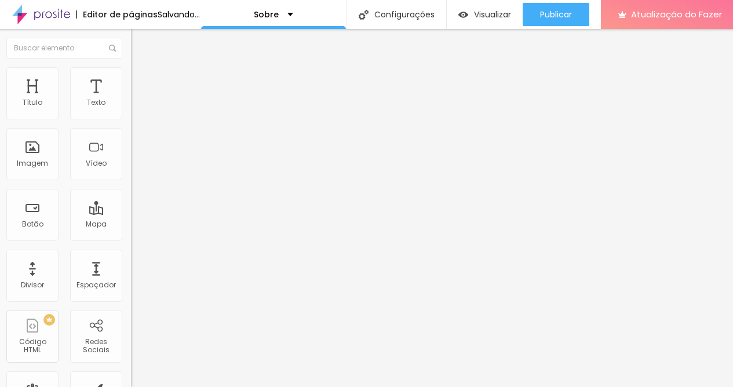
type input "10"
click at [131, 254] on input "range" at bounding box center [168, 258] width 75 height 9
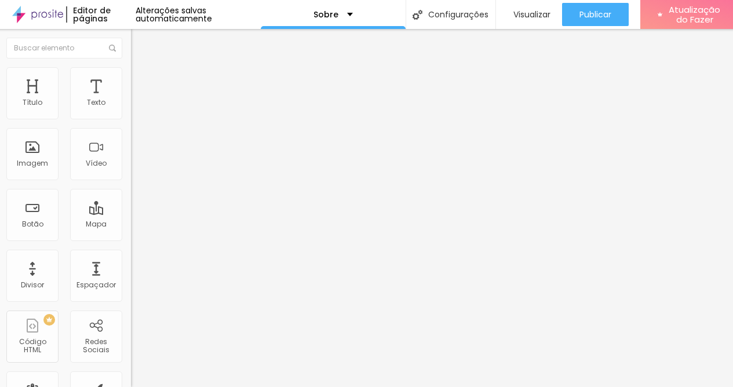
click at [141, 68] on font "Conteúdo" at bounding box center [159, 64] width 36 height 10
click at [131, 76] on ul "Conteúdo Estilo Avançado" at bounding box center [197, 73] width 133 height 35
click at [131, 74] on img at bounding box center [136, 72] width 10 height 10
type input "95"
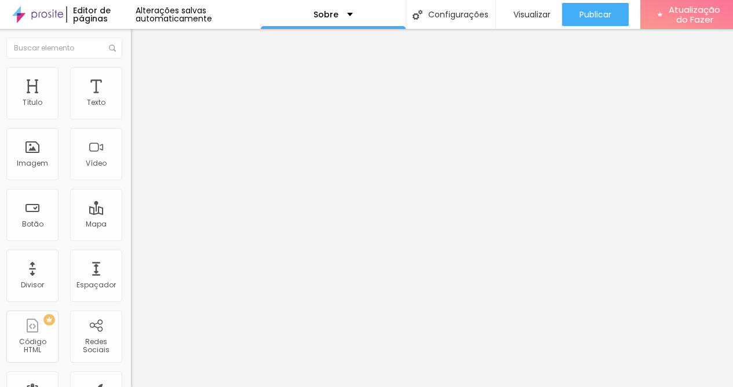
type input "90"
type input "85"
type input "80"
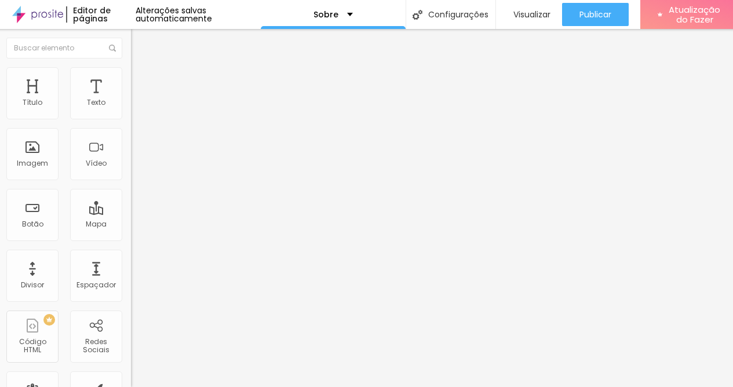
type input "80"
type input "85"
type input "90"
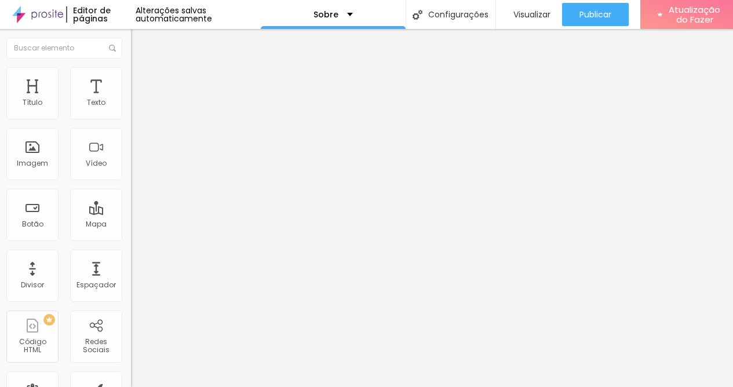
type input "95"
type input "100"
drag, startPoint x: 117, startPoint y: 126, endPoint x: 132, endPoint y: 130, distance: 15.6
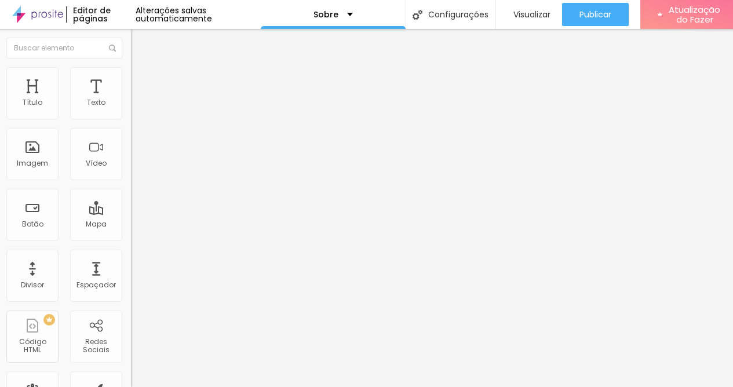
click at [132, 119] on input "range" at bounding box center [168, 114] width 75 height 9
click at [131, 67] on li "Conteúdo" at bounding box center [197, 62] width 133 height 12
click at [131, 117] on input "text" at bounding box center [200, 111] width 139 height 12
click at [131, 181] on font "Padrão 4:3" at bounding box center [150, 177] width 38 height 10
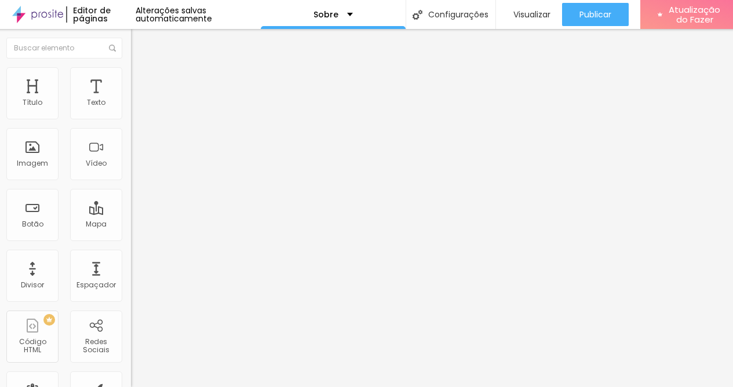
click at [131, 187] on div "Cinema 16:9" at bounding box center [197, 183] width 133 height 7
click at [131, 212] on div "Proporção Padrão 4:3 Cinema 16:9 Padrão 4:3 Quadrado 1:1 Original" at bounding box center [197, 189] width 133 height 46
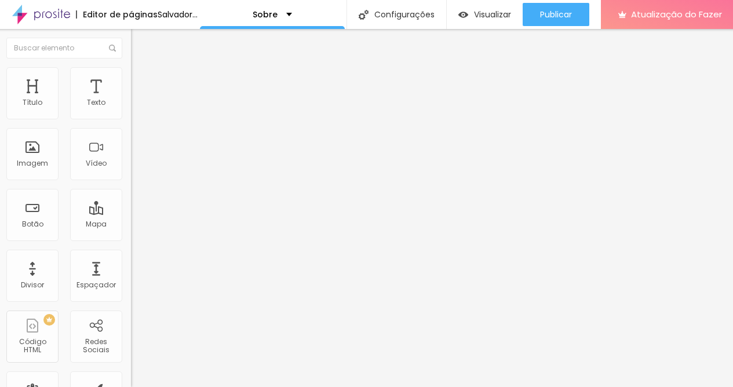
click at [131, 181] on font "Padrão 4:3" at bounding box center [150, 177] width 38 height 10
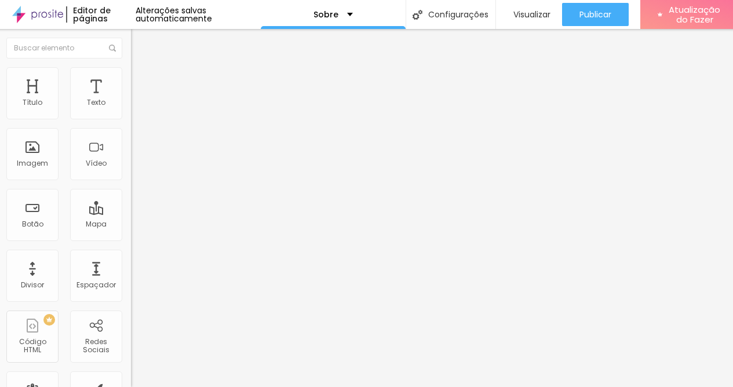
click at [131, 181] on font "Padrão 4:3" at bounding box center [150, 177] width 38 height 10
click at [131, 206] on font "Quadrado" at bounding box center [150, 201] width 38 height 10
click at [131, 219] on div "Link" at bounding box center [197, 215] width 133 height 7
click at [141, 206] on font "Quadrado" at bounding box center [160, 201] width 38 height 10
click at [131, 147] on img at bounding box center [135, 143] width 8 height 8
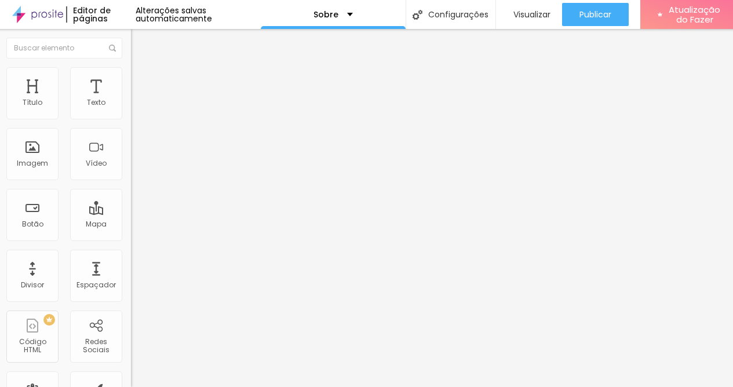
click at [131, 156] on img at bounding box center [135, 152] width 8 height 8
click at [131, 212] on div "Cinema 16:9 Padrão 4:3 Quadrado 1:1 Original" at bounding box center [197, 196] width 133 height 32
click at [131, 181] on span "Padrão 4:3" at bounding box center [150, 177] width 38 height 10
click at [131, 181] on font "Padrão 4:3" at bounding box center [150, 177] width 38 height 10
click at [131, 212] on div "Original" at bounding box center [197, 208] width 133 height 7
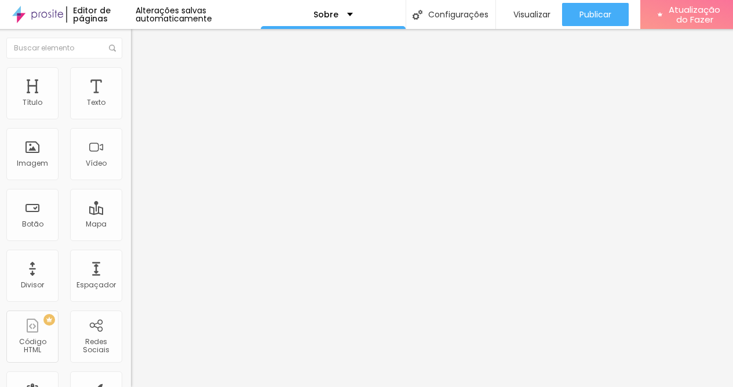
click at [131, 181] on span "Padrão 4:3" at bounding box center [150, 177] width 38 height 10
click at [136, 140] on icon "button" at bounding box center [139, 143] width 7 height 7
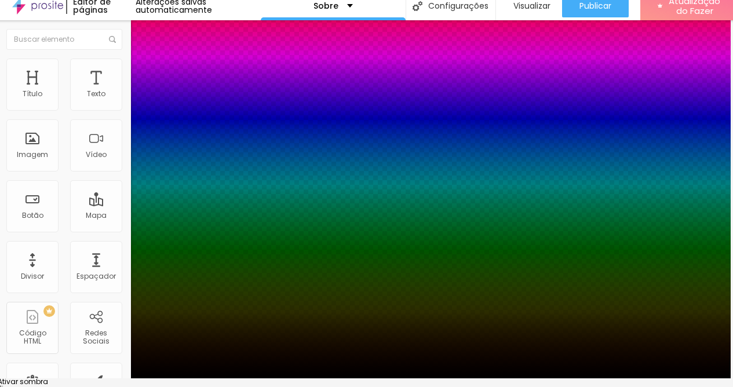
click at [202, 385] on div at bounding box center [364, 385] width 733 height 0
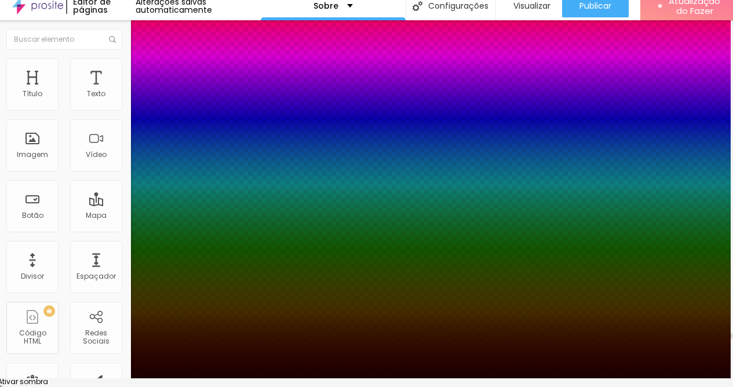
type input "#000000"
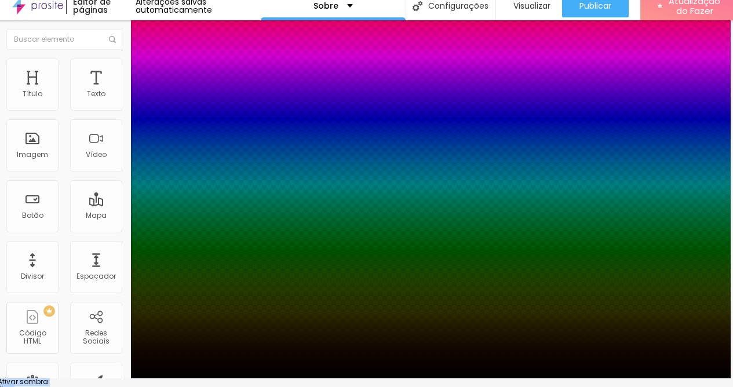
drag, startPoint x: 180, startPoint y: 285, endPoint x: 205, endPoint y: 325, distance: 46.3
click at [205, 325] on body "Editor de páginas Alterações salvas automaticamente Sobre Configurações Configu…" at bounding box center [364, 184] width 733 height 387
click at [198, 385] on div at bounding box center [364, 385] width 733 height 0
click at [64, 378] on div at bounding box center [364, 378] width 733 height 0
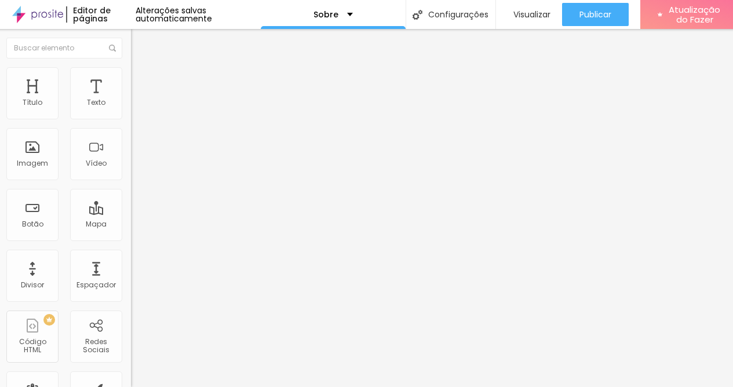
click at [131, 79] on li "Avançado" at bounding box center [197, 73] width 133 height 12
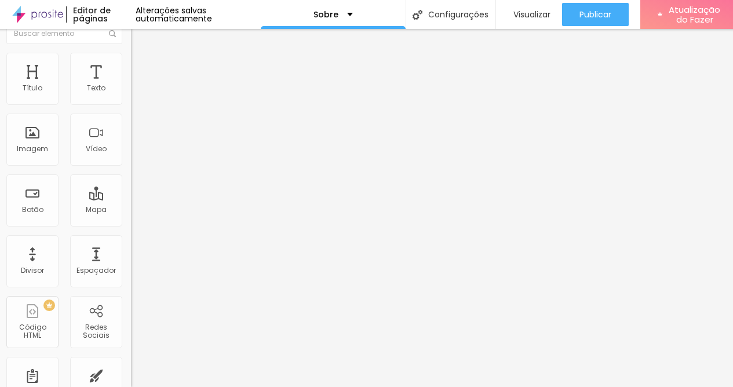
scroll to position [0, 0]
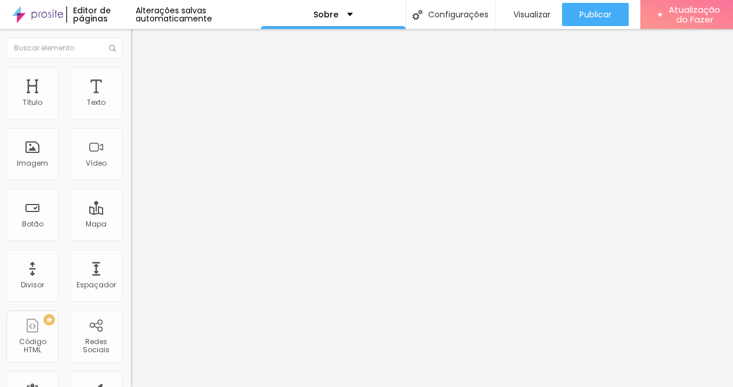
click at [141, 68] on font "Estilo" at bounding box center [150, 64] width 18 height 10
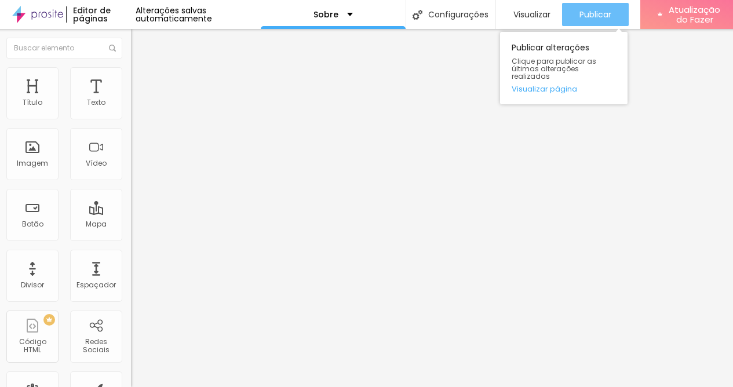
click at [606, 11] on font "Publicar" at bounding box center [596, 15] width 32 height 12
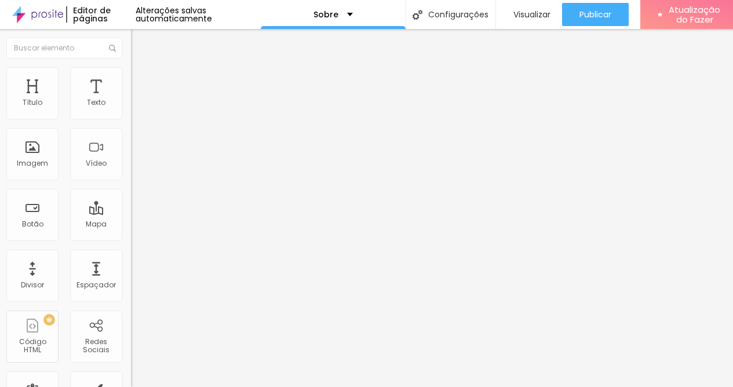
click at [131, 110] on div "Modo Completo Encaixotado Completo" at bounding box center [197, 106] width 133 height 32
click at [131, 104] on span "Completo" at bounding box center [148, 101] width 35 height 10
click at [131, 102] on font "Completo" at bounding box center [148, 101] width 35 height 10
click at [131, 104] on font "Completo" at bounding box center [148, 101] width 35 height 10
click at [131, 112] on span "Encaixotado" at bounding box center [153, 108] width 45 height 10
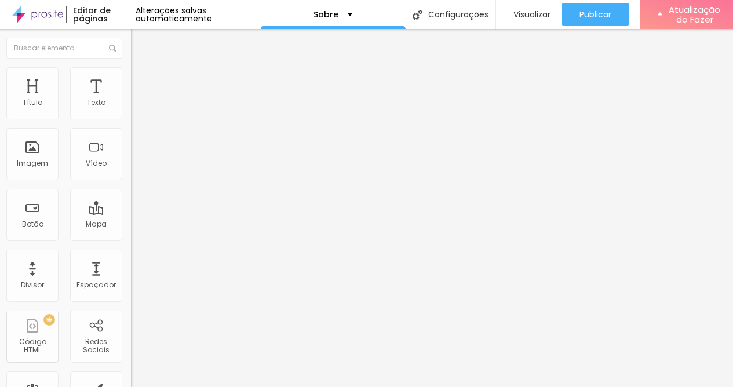
click at [131, 123] on span "Completo" at bounding box center [148, 119] width 35 height 10
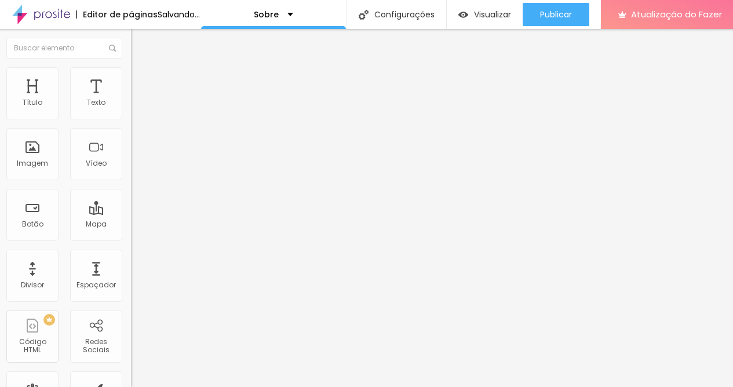
click at [141, 72] on font "Estilo" at bounding box center [150, 75] width 18 height 10
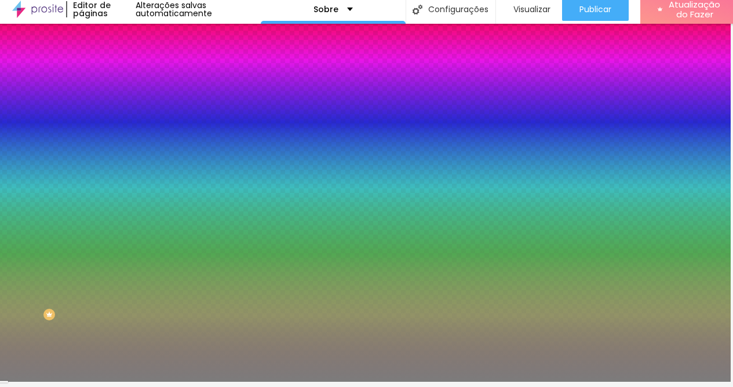
click at [141, 77] on font "Avançado" at bounding box center [160, 82] width 38 height 10
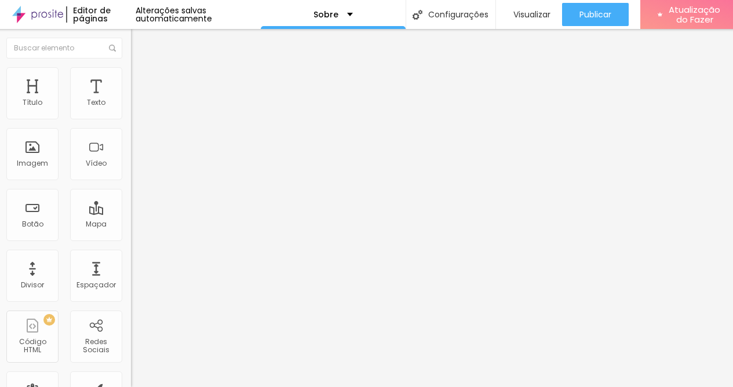
click at [141, 70] on font "Estilo" at bounding box center [150, 75] width 18 height 10
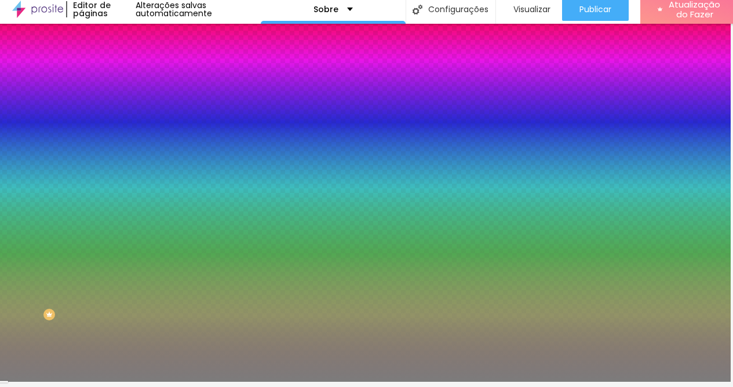
click at [131, 61] on img at bounding box center [136, 55] width 10 height 10
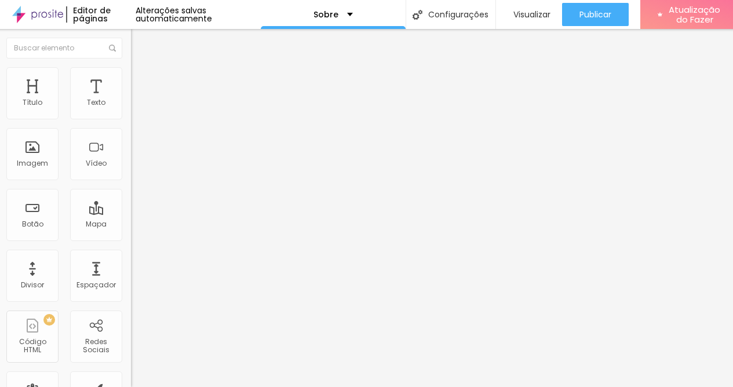
click at [131, 31] on button "Editar nulo" at bounding box center [197, 42] width 133 height 27
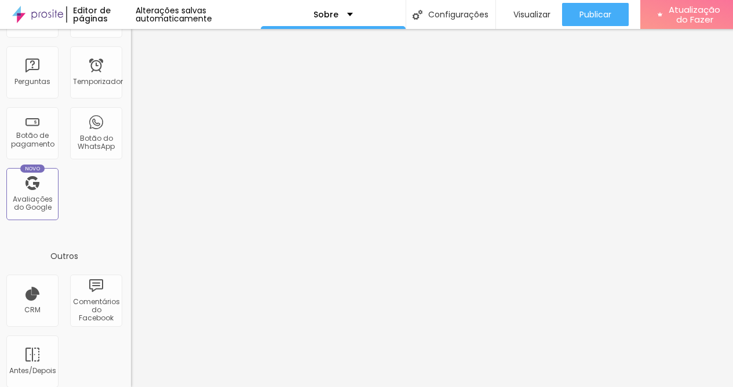
scroll to position [387, 0]
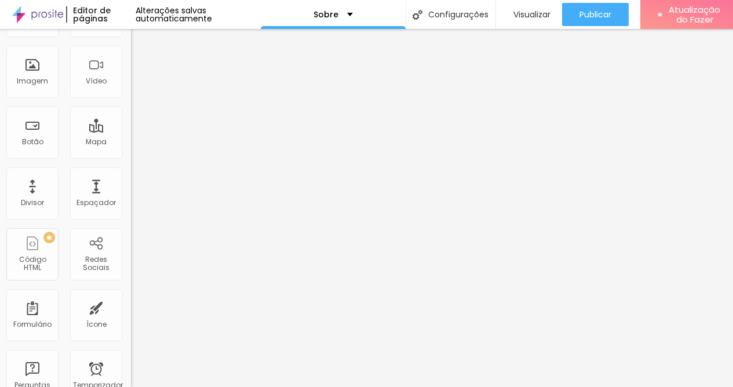
scroll to position [0, 0]
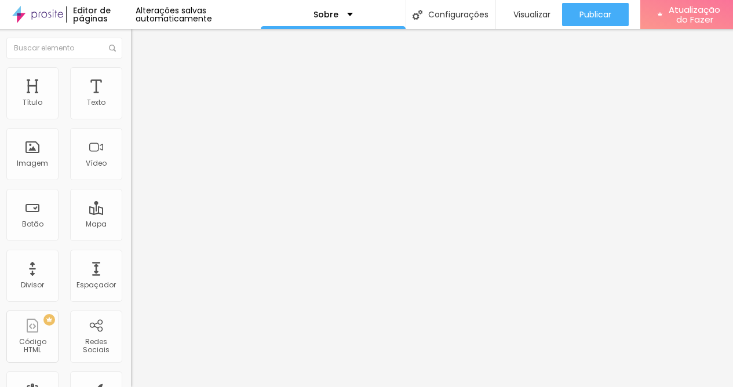
click at [140, 38] on img "button" at bounding box center [144, 42] width 9 height 9
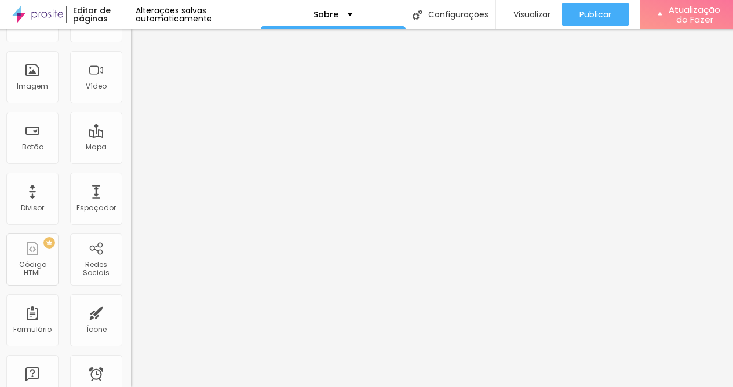
scroll to position [0, 2]
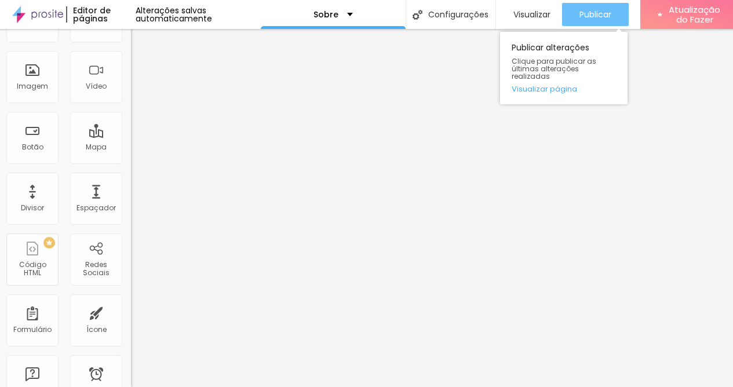
click at [604, 19] on font "Publicar" at bounding box center [596, 15] width 32 height 12
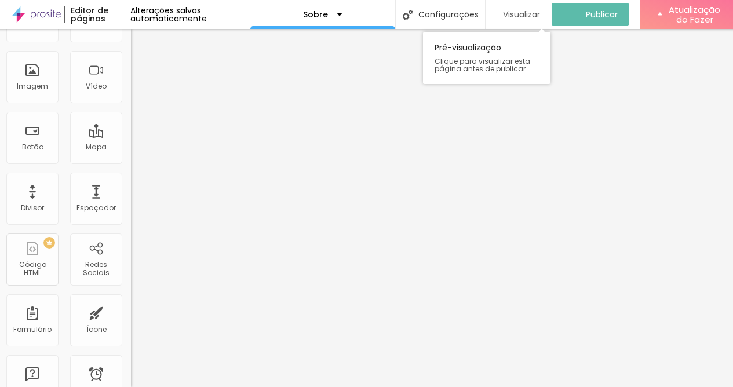
click at [537, 10] on font "Visualizar" at bounding box center [521, 15] width 37 height 12
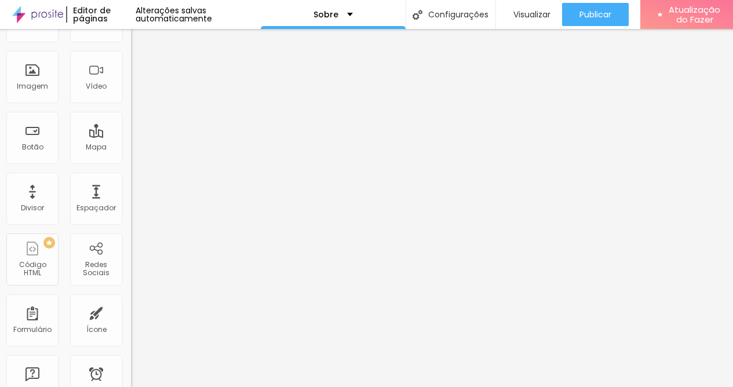
scroll to position [0, 0]
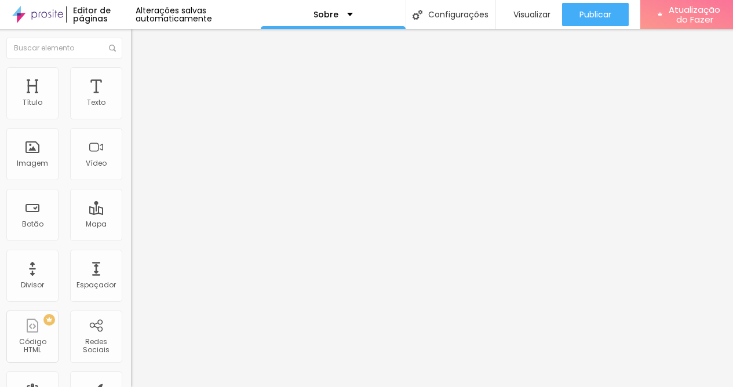
click at [37, 16] on img at bounding box center [37, 14] width 51 height 29
